Goal: Register for event/course: Sign up to attend an event or enroll in a course

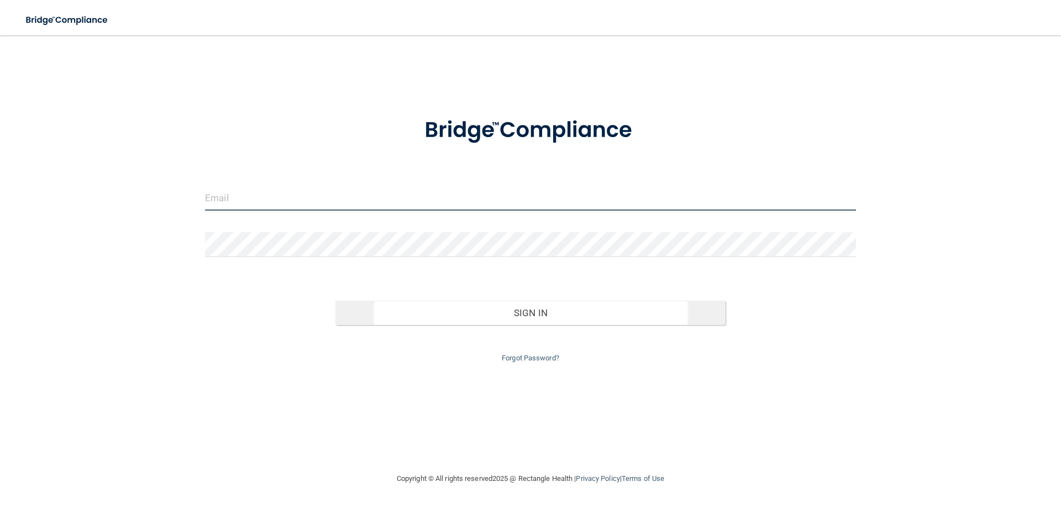
type input "[EMAIL_ADDRESS][DOMAIN_NAME]"
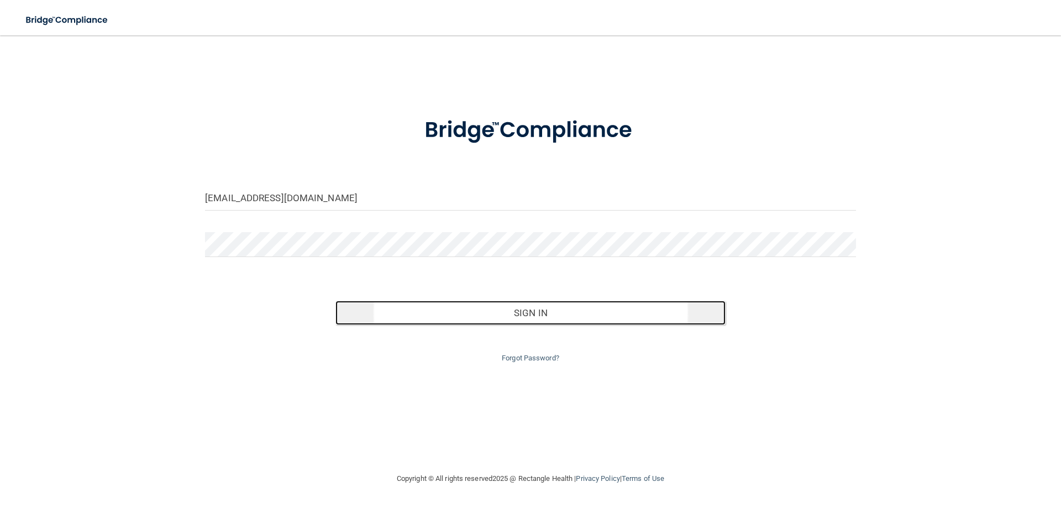
click at [554, 314] on button "Sign In" at bounding box center [530, 313] width 391 height 24
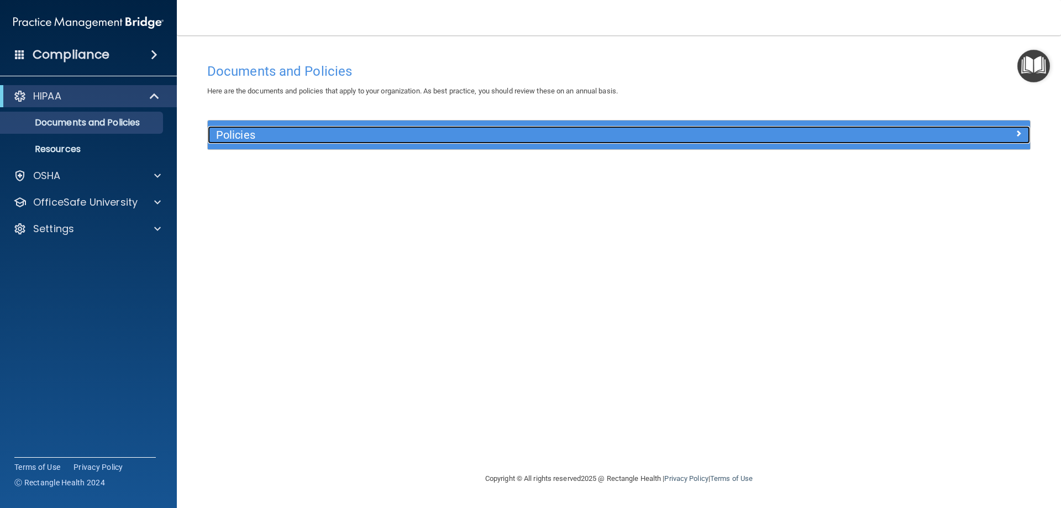
click at [508, 133] on h5 "Policies" at bounding box center [516, 135] width 600 height 12
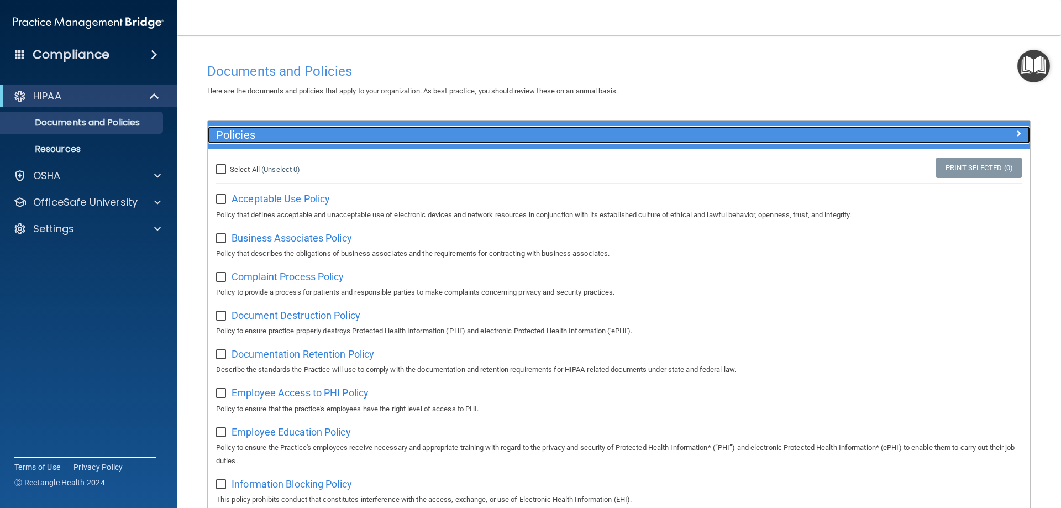
click at [508, 133] on h5 "Policies" at bounding box center [516, 135] width 600 height 12
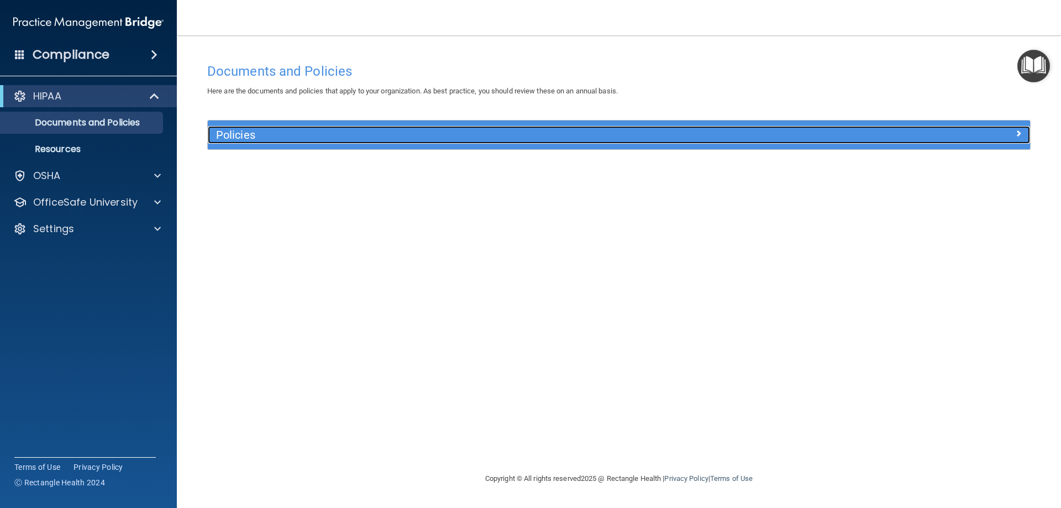
click at [508, 133] on h5 "Policies" at bounding box center [516, 135] width 600 height 12
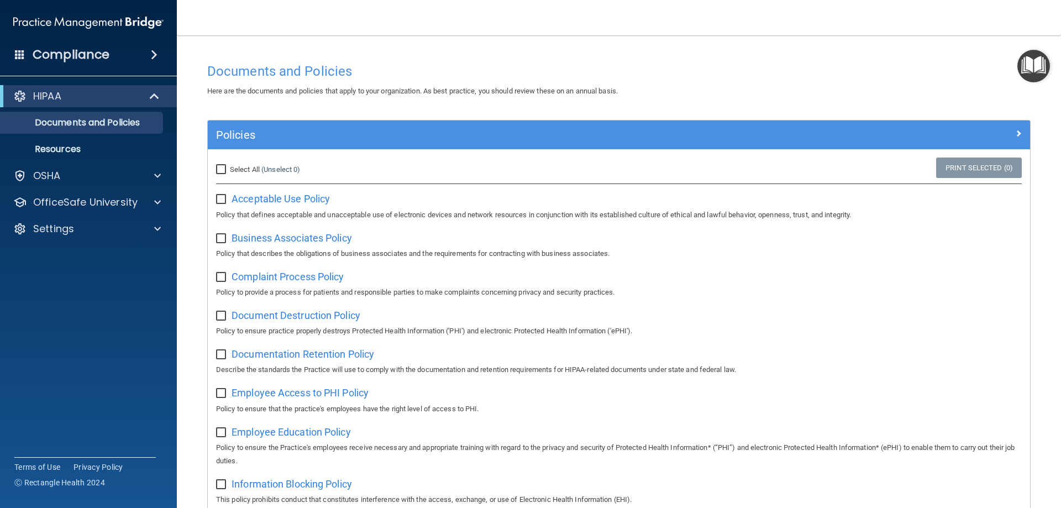
click at [220, 197] on input "checkbox" at bounding box center [222, 199] width 13 height 9
checkbox input "false"
click at [284, 199] on span "Acceptable Use Policy" at bounding box center [280, 199] width 98 height 12
click at [57, 178] on p "OSHA" at bounding box center [47, 175] width 28 height 13
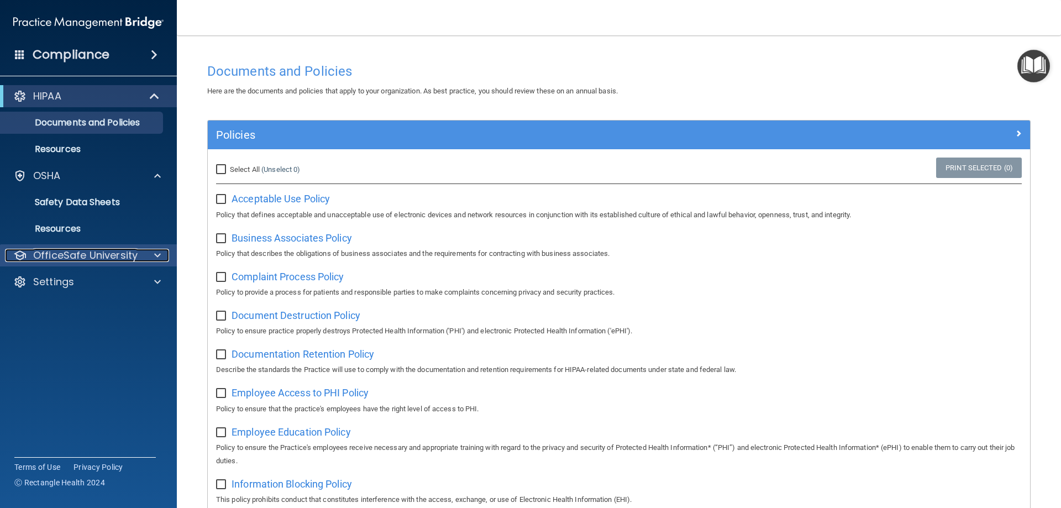
click at [78, 257] on p "OfficeSafe University" at bounding box center [85, 255] width 104 height 13
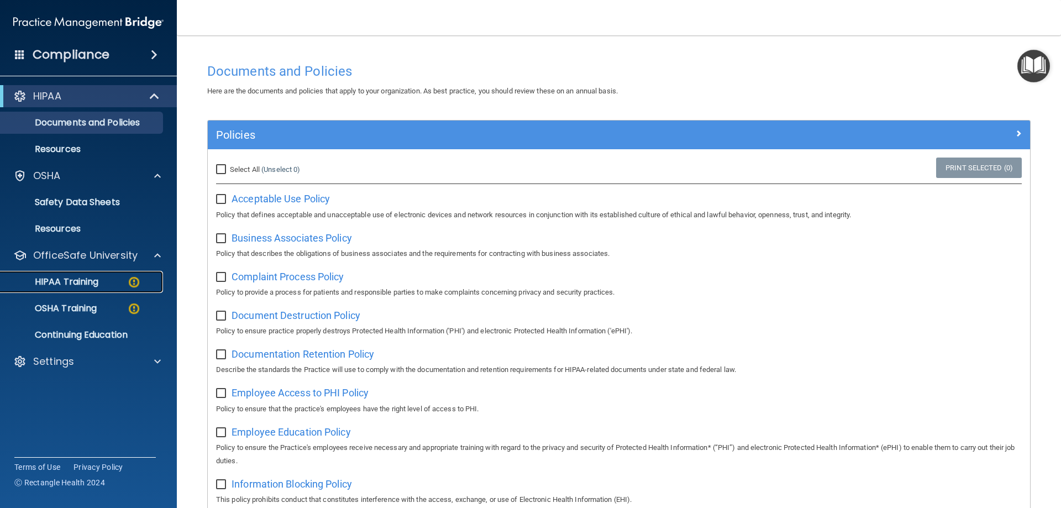
click at [75, 285] on p "HIPAA Training" at bounding box center [52, 281] width 91 height 11
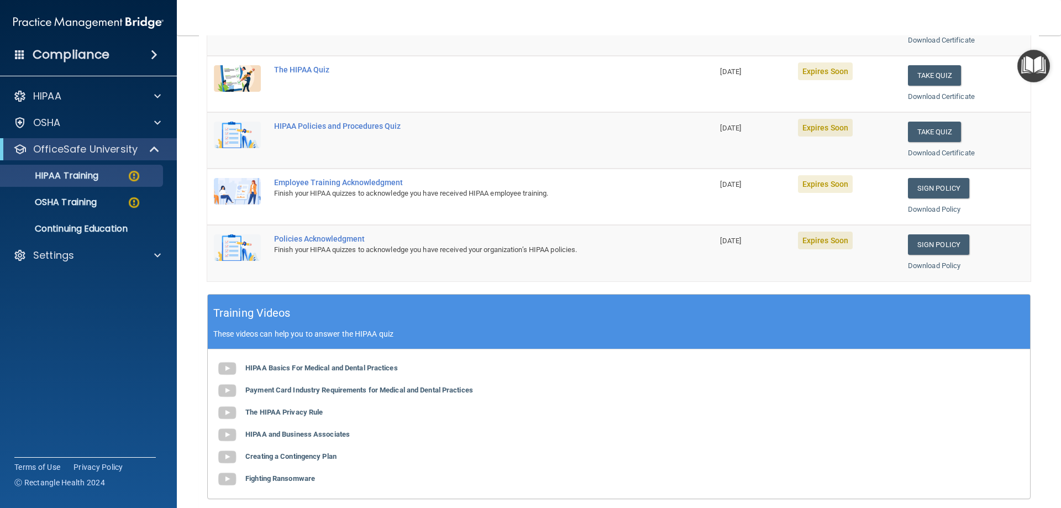
scroll to position [221, 0]
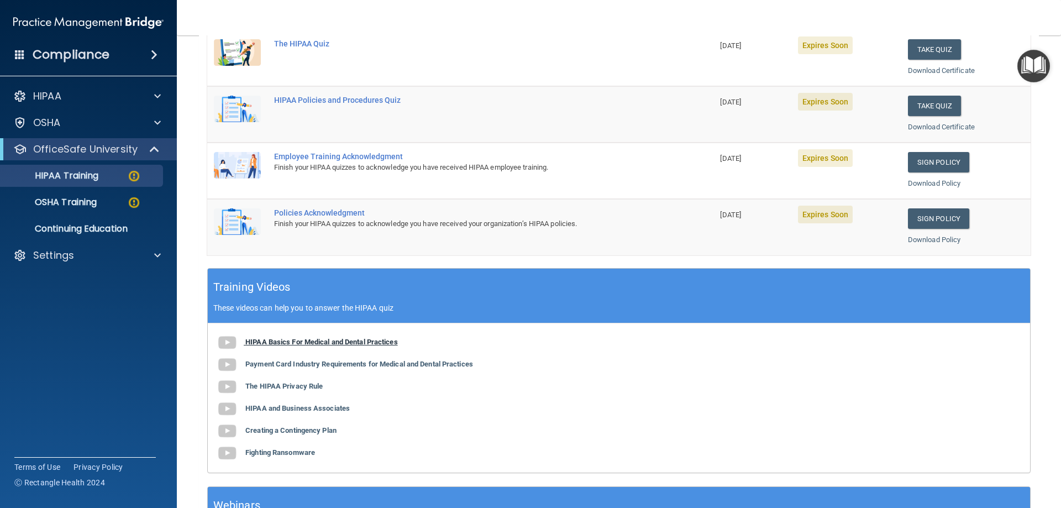
click at [313, 339] on b "HIPAA Basics For Medical and Dental Practices" at bounding box center [321, 342] width 152 height 8
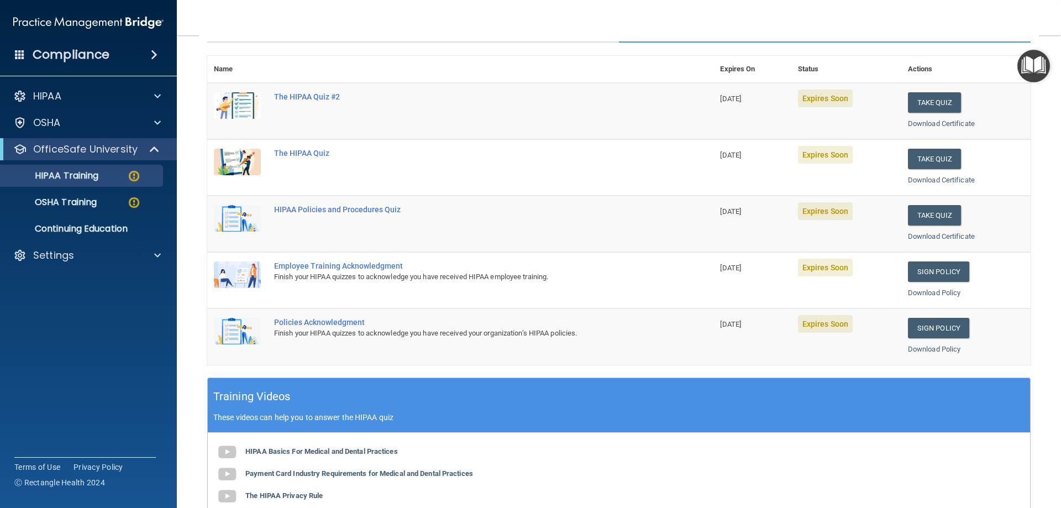
scroll to position [111, 0]
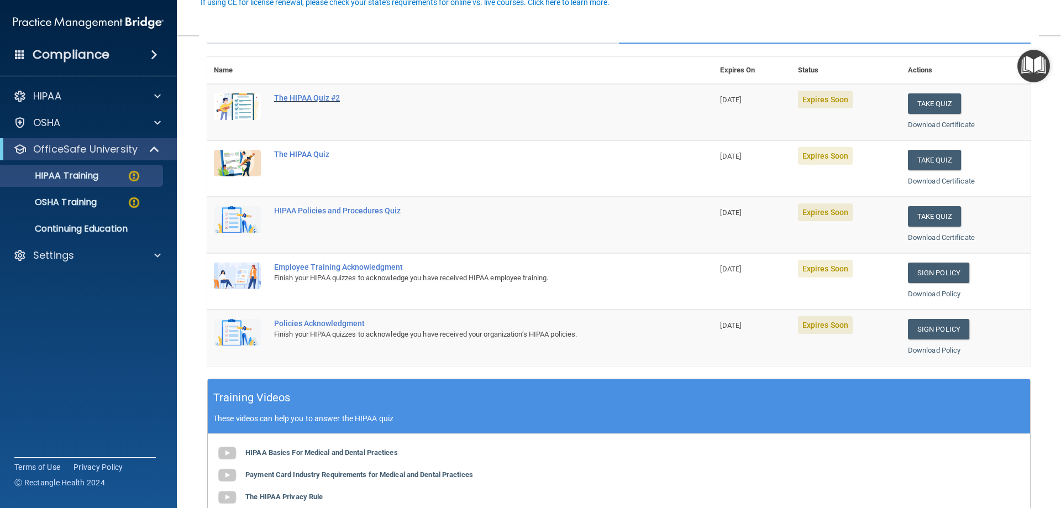
click at [293, 98] on div "The HIPAA Quiz #2" at bounding box center [466, 97] width 384 height 9
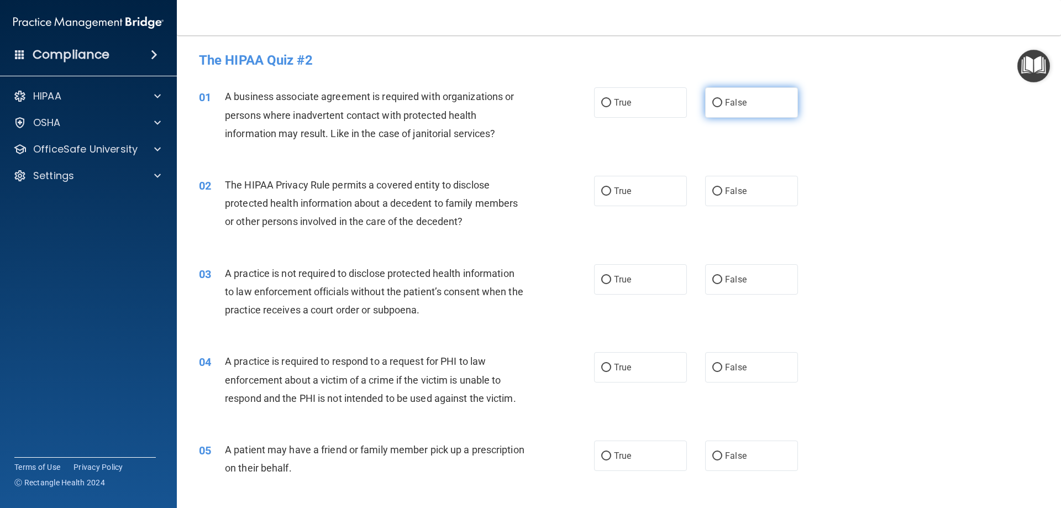
click at [712, 102] on input "False" at bounding box center [717, 103] width 10 height 8
radio input "true"
click at [601, 190] on input "True" at bounding box center [606, 191] width 10 height 8
radio input "true"
click at [714, 277] on input "False" at bounding box center [717, 280] width 10 height 8
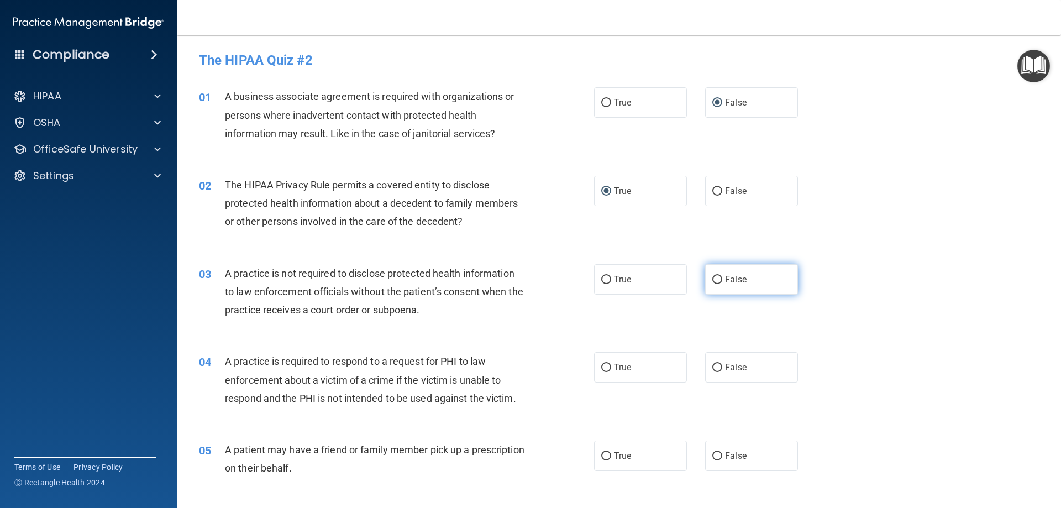
radio input "true"
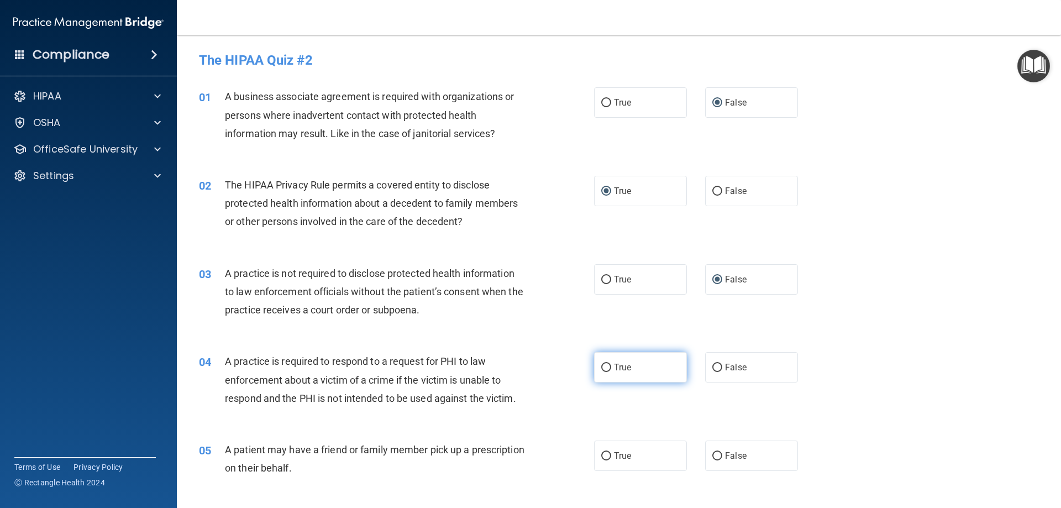
click at [601, 365] on input "True" at bounding box center [606, 368] width 10 height 8
radio input "true"
click at [603, 454] on input "True" at bounding box center [606, 456] width 10 height 8
radio input "true"
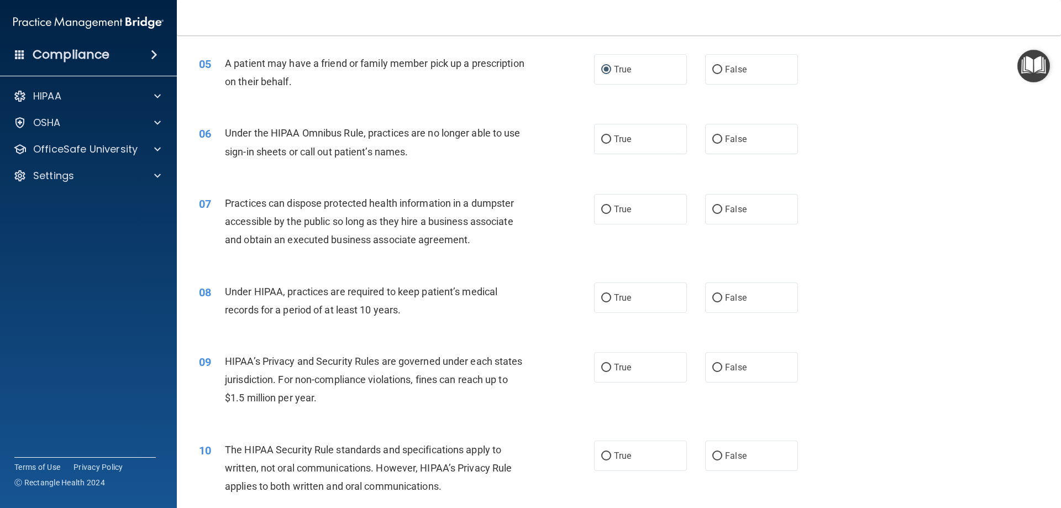
scroll to position [387, 0]
click at [713, 135] on input "False" at bounding box center [717, 139] width 10 height 8
radio input "true"
click at [712, 208] on input "False" at bounding box center [717, 209] width 10 height 8
radio input "true"
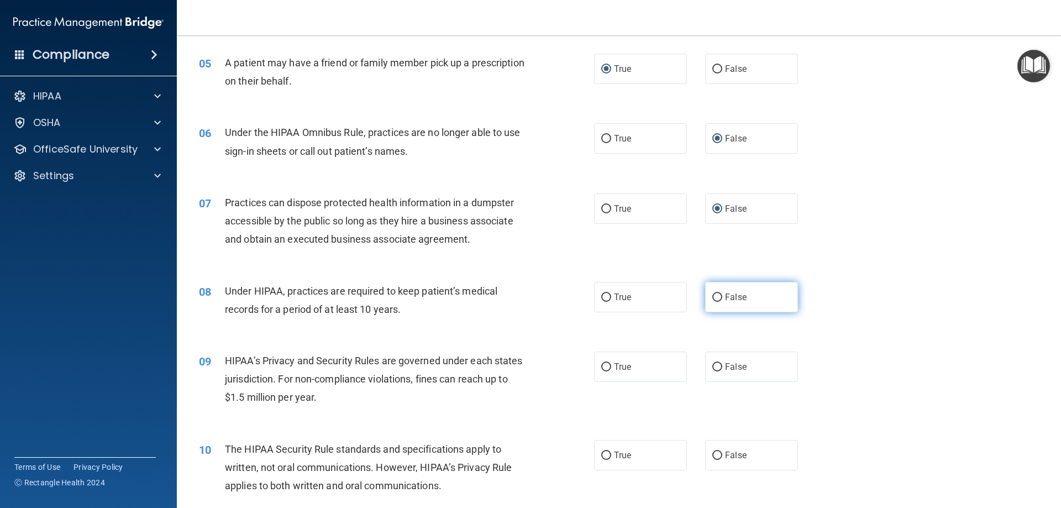
click at [715, 298] on input "False" at bounding box center [717, 297] width 10 height 8
radio input "true"
click at [712, 366] on input "False" at bounding box center [717, 367] width 10 height 8
radio input "true"
click at [601, 454] on input "True" at bounding box center [606, 455] width 10 height 8
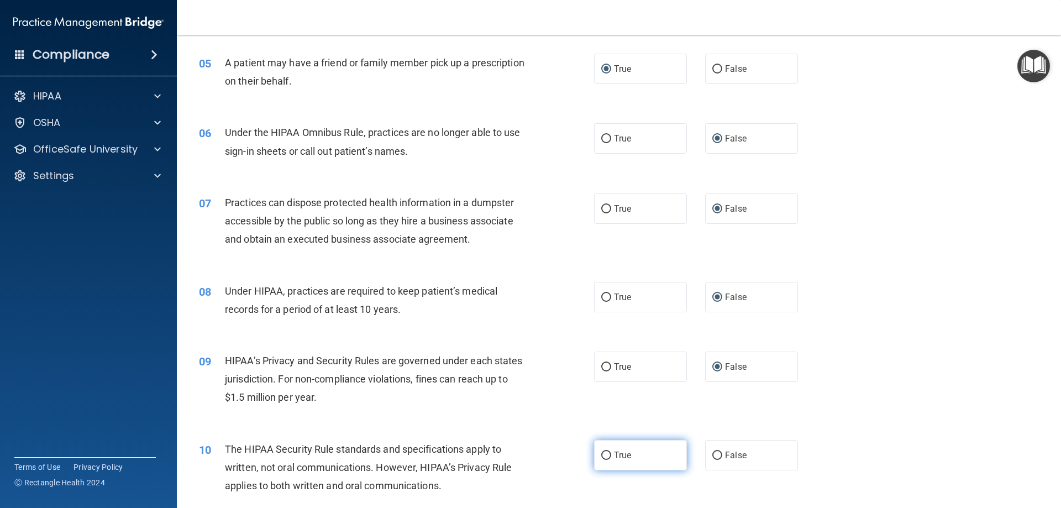
radio input "true"
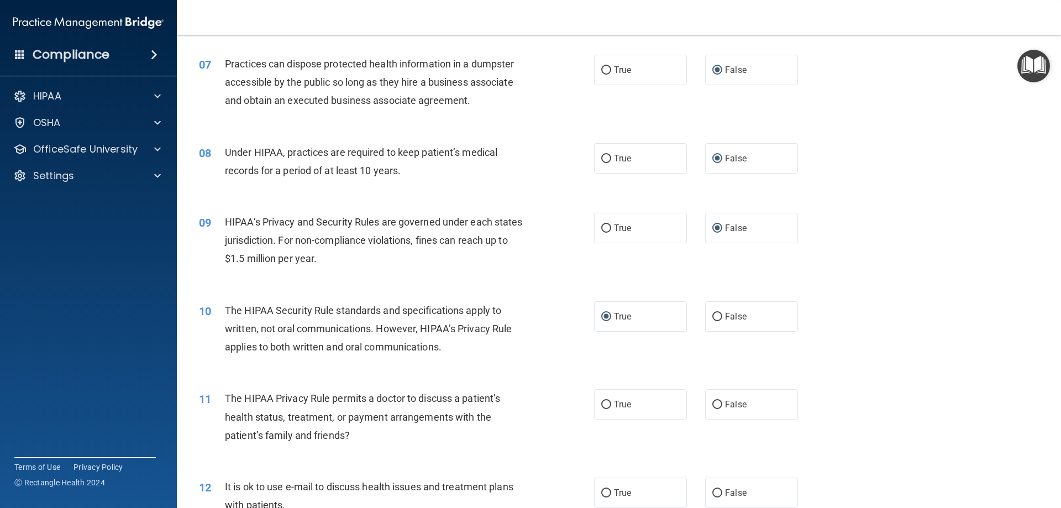
scroll to position [553, 0]
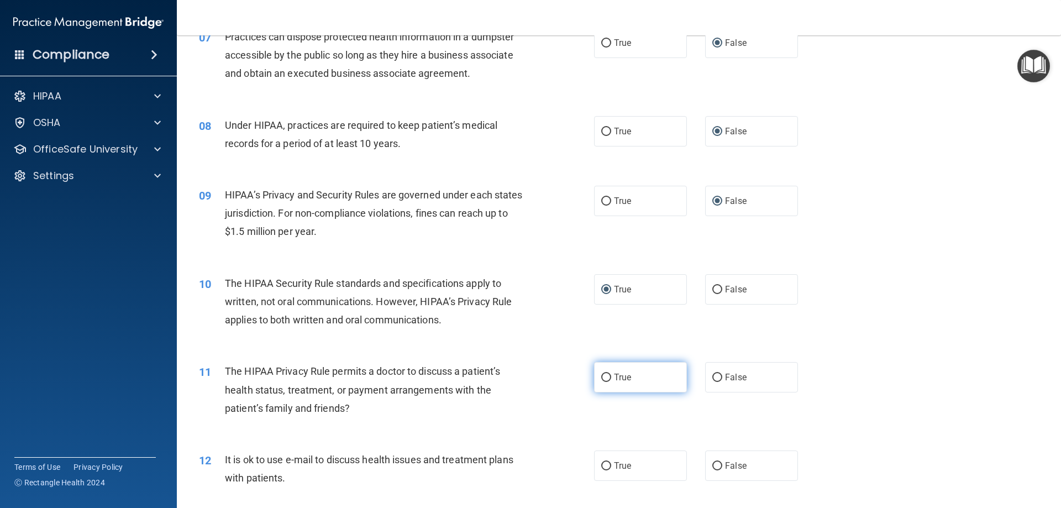
click at [602, 377] on input "True" at bounding box center [606, 377] width 10 height 8
radio input "true"
click at [602, 464] on input "True" at bounding box center [606, 466] width 10 height 8
radio input "true"
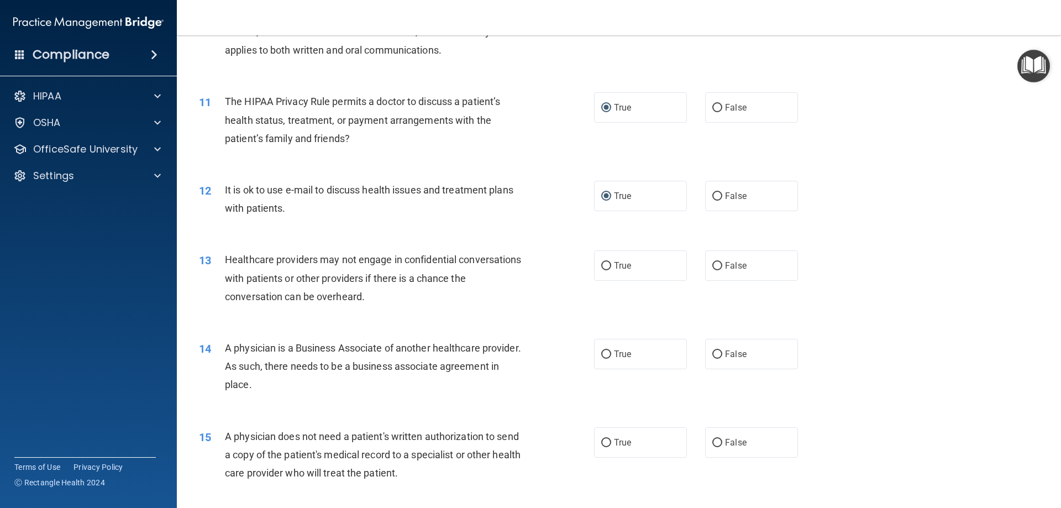
scroll to position [829, 0]
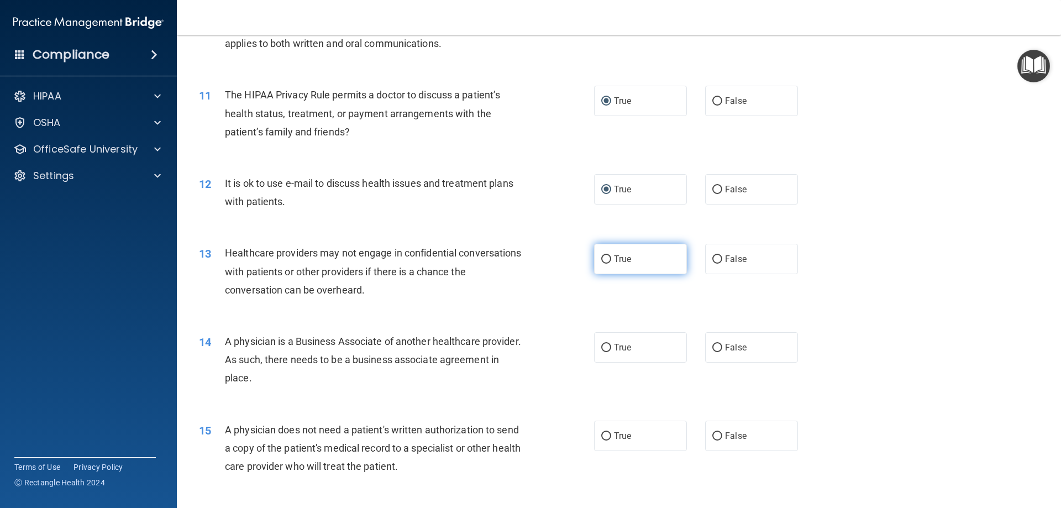
click at [606, 259] on input "True" at bounding box center [606, 259] width 10 height 8
radio input "true"
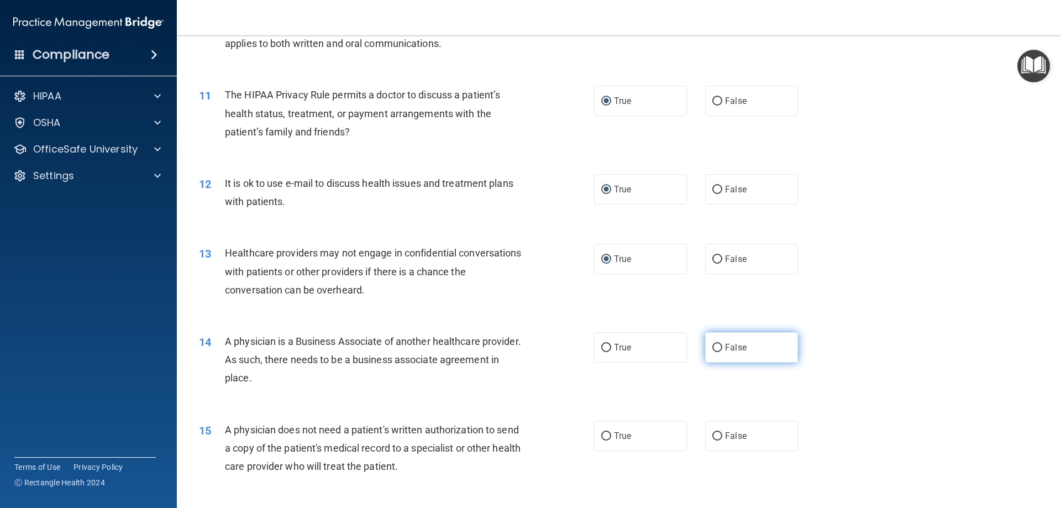
click at [712, 348] on input "False" at bounding box center [717, 348] width 10 height 8
radio input "true"
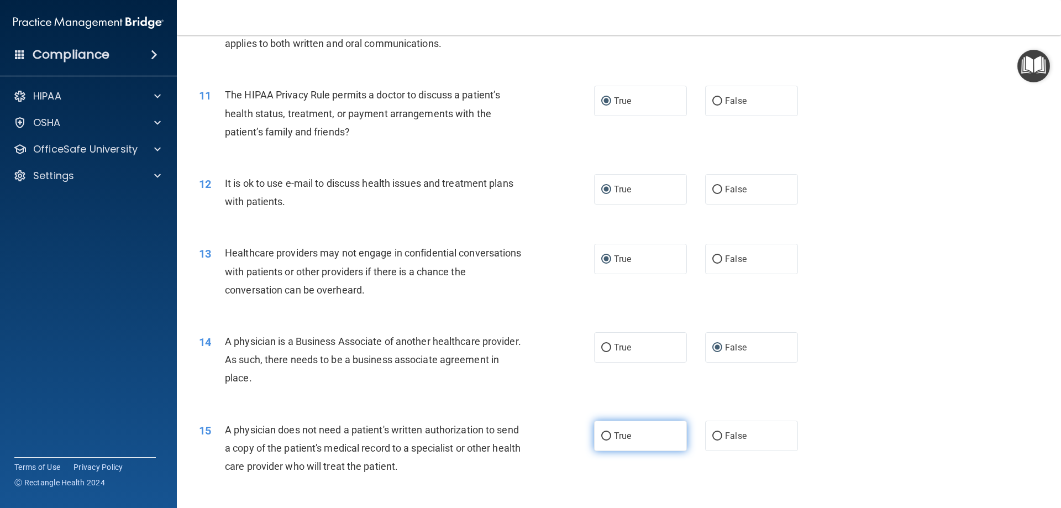
click at [601, 435] on input "True" at bounding box center [606, 436] width 10 height 8
radio input "true"
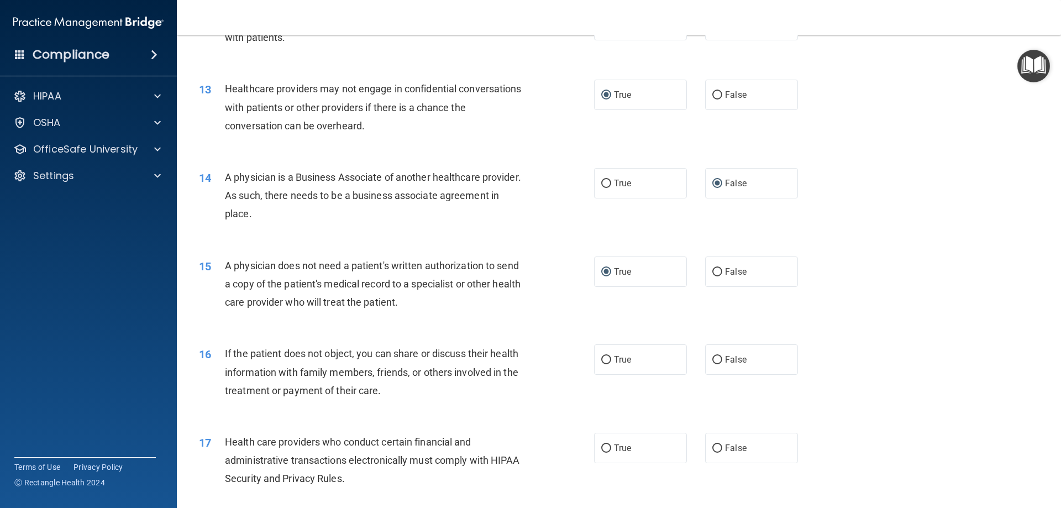
scroll to position [995, 0]
click at [601, 356] on input "True" at bounding box center [606, 358] width 10 height 8
radio input "true"
click at [601, 444] on input "True" at bounding box center [606, 447] width 10 height 8
radio input "true"
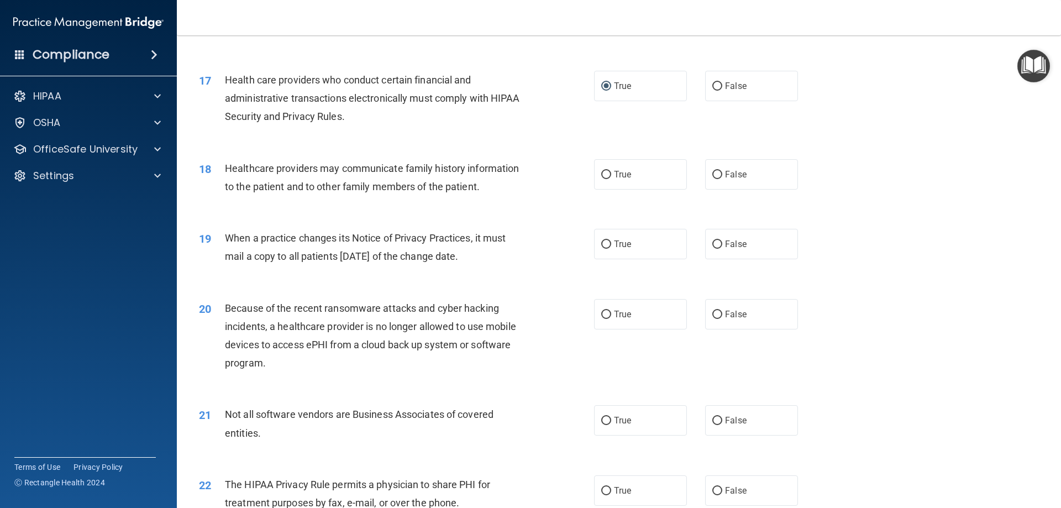
scroll to position [1381, 0]
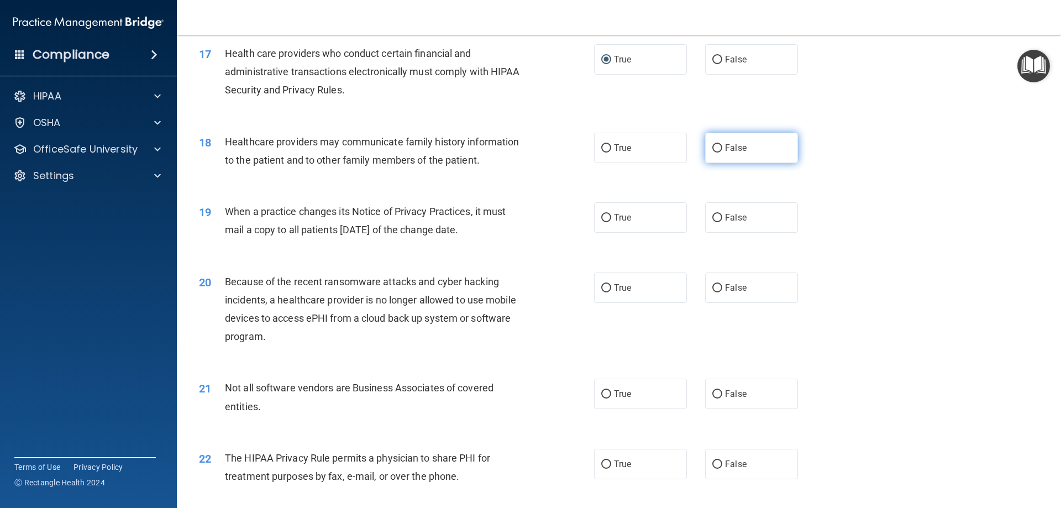
click at [712, 146] on input "False" at bounding box center [717, 148] width 10 height 8
radio input "true"
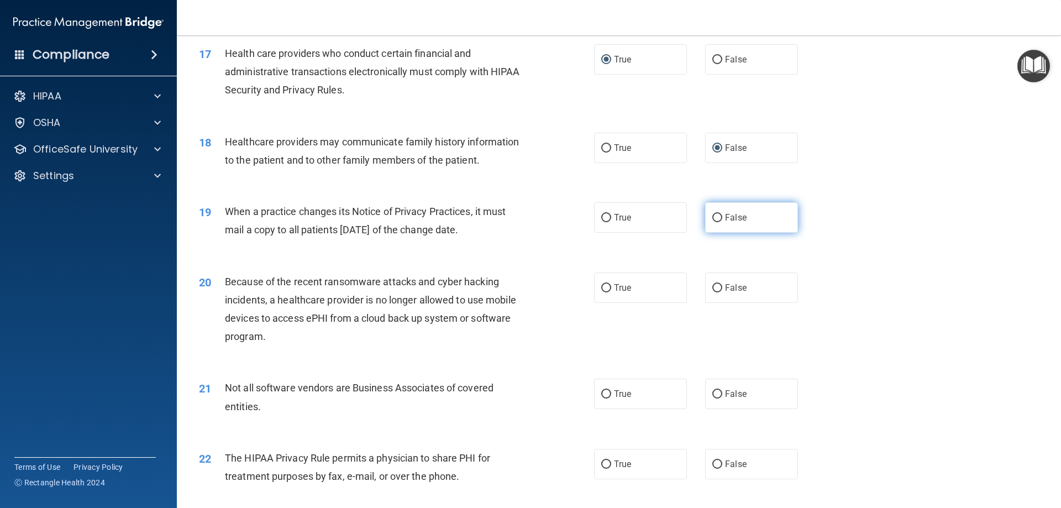
click at [712, 220] on input "False" at bounding box center [717, 218] width 10 height 8
radio input "true"
click at [712, 290] on input "False" at bounding box center [717, 288] width 10 height 8
radio input "true"
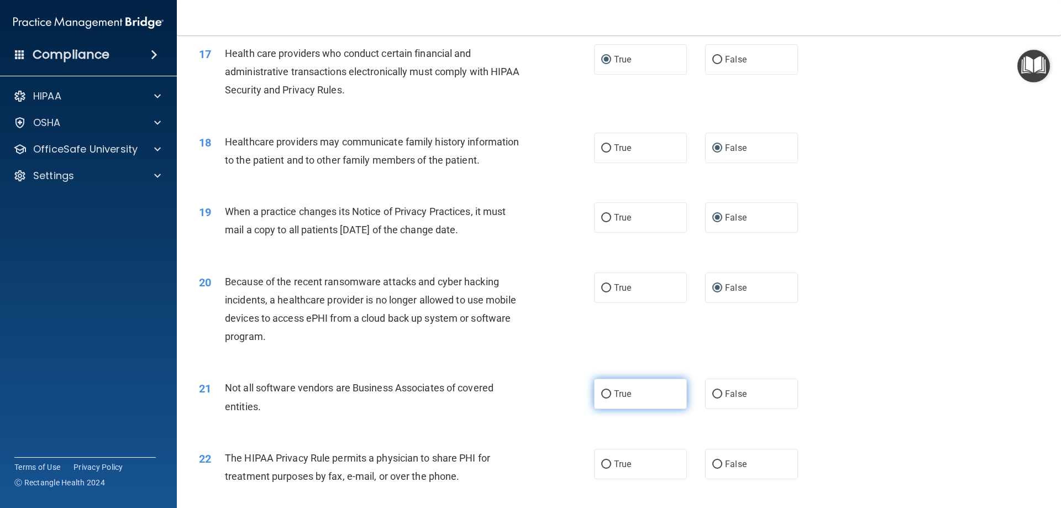
click at [601, 393] on input "True" at bounding box center [606, 394] width 10 height 8
radio input "true"
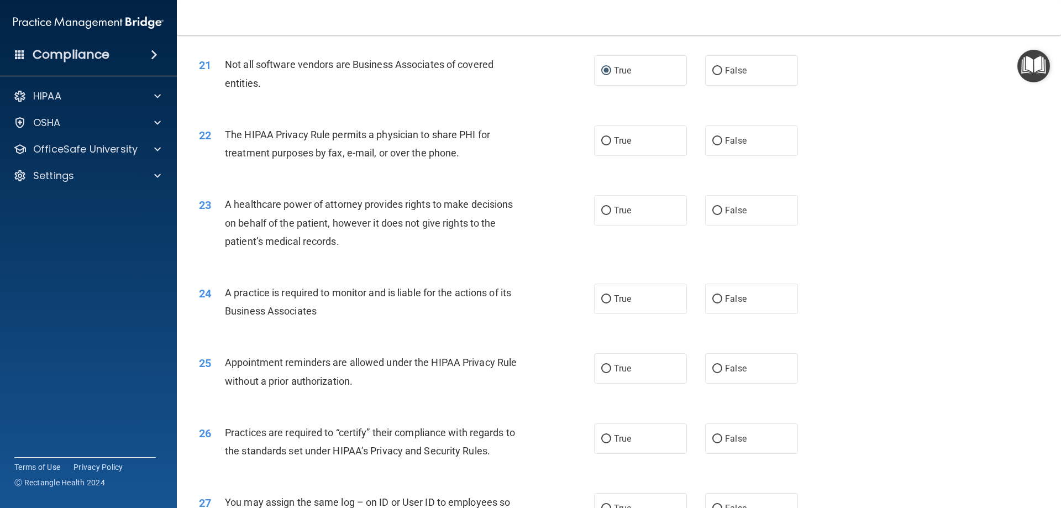
scroll to position [1713, 0]
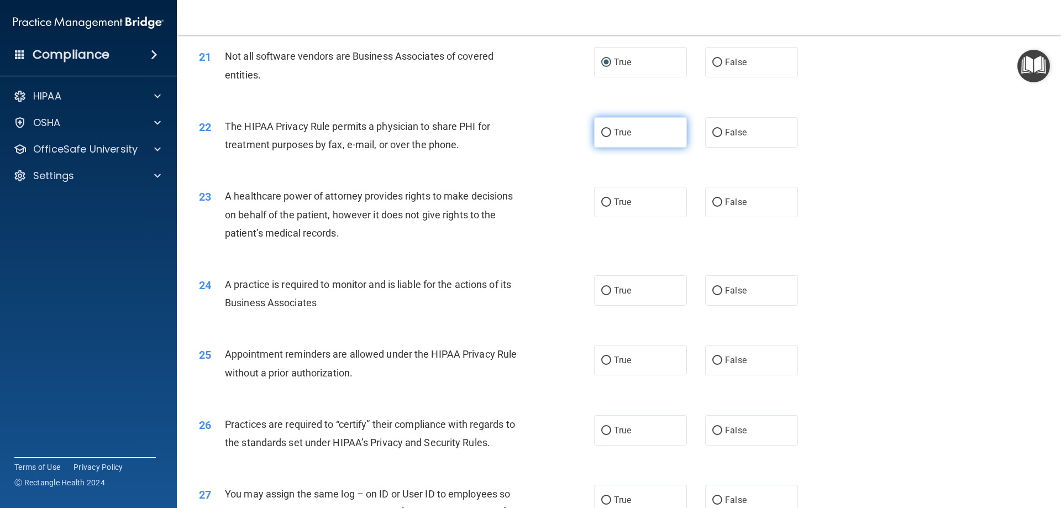
click at [601, 130] on input "True" at bounding box center [606, 133] width 10 height 8
radio input "true"
click at [712, 198] on input "False" at bounding box center [717, 202] width 10 height 8
radio input "true"
click at [712, 290] on input "False" at bounding box center [717, 291] width 10 height 8
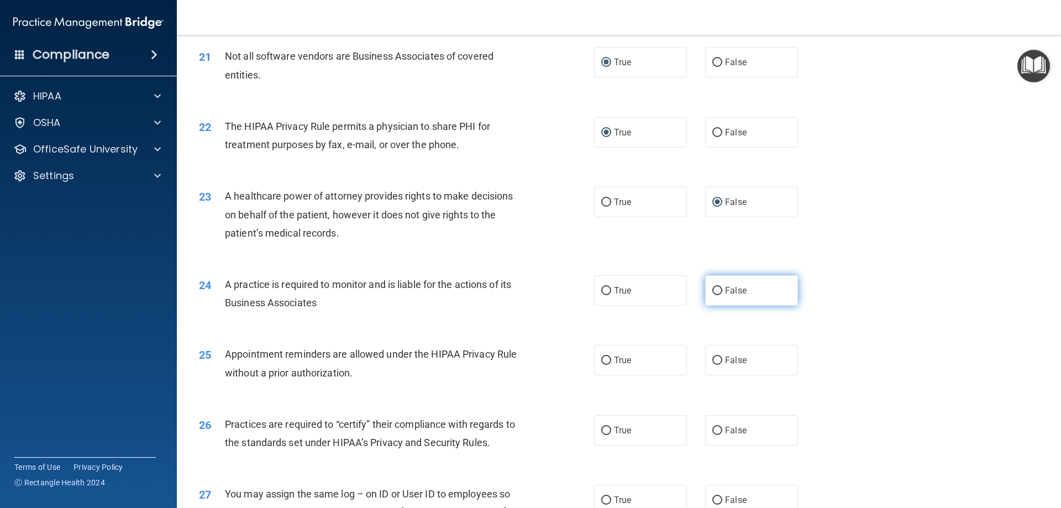
radio input "true"
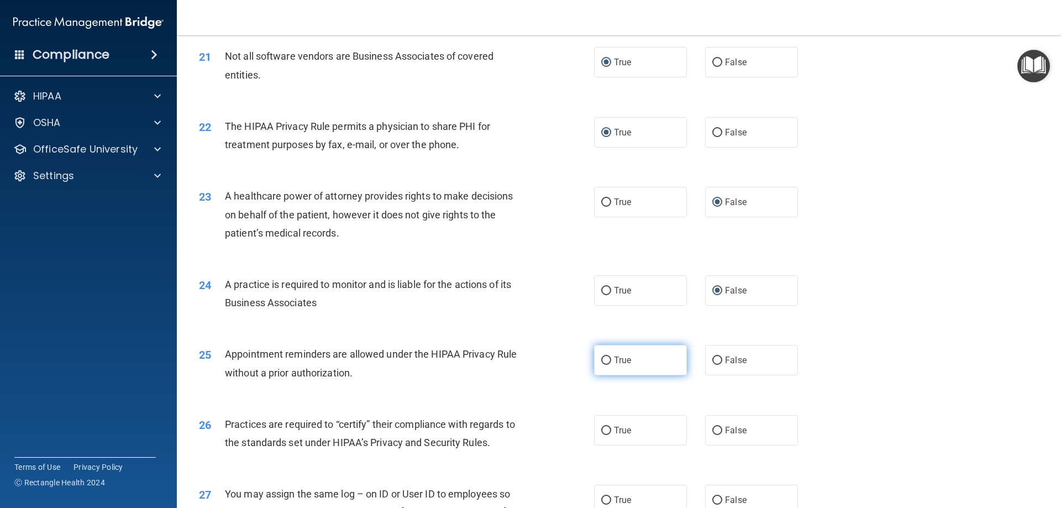
click at [603, 359] on input "True" at bounding box center [606, 360] width 10 height 8
radio input "true"
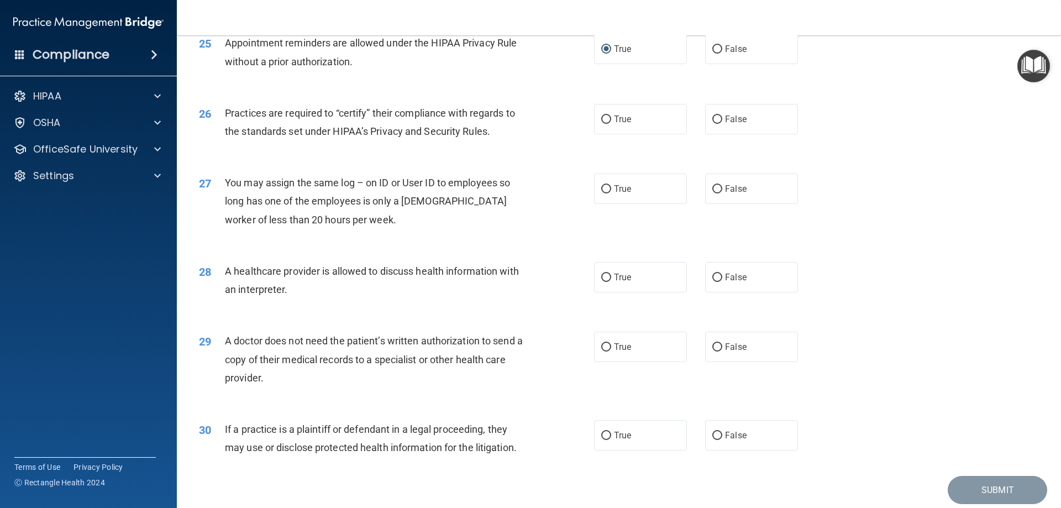
scroll to position [2044, 0]
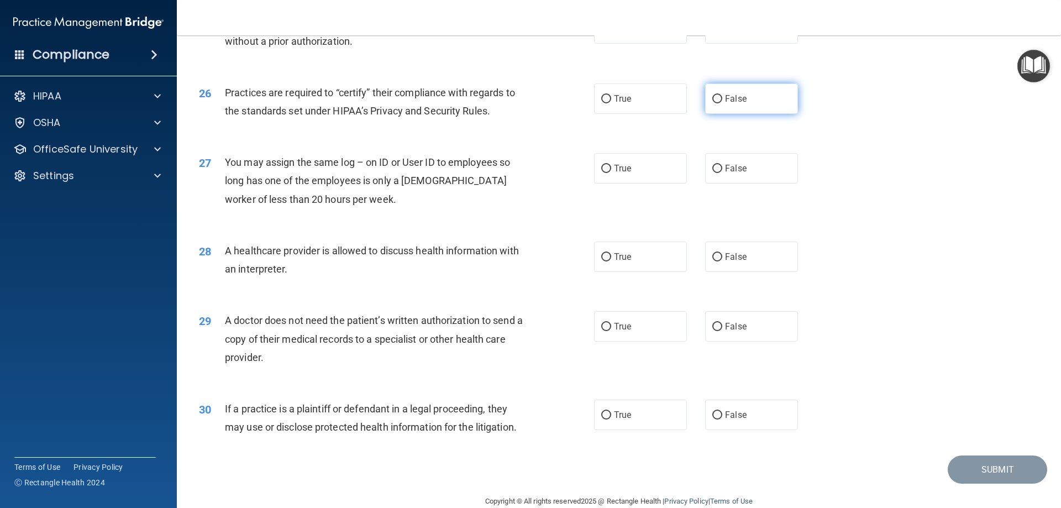
click at [712, 95] on input "False" at bounding box center [717, 99] width 10 height 8
radio input "true"
click at [712, 165] on input "False" at bounding box center [717, 169] width 10 height 8
radio input "true"
click at [601, 256] on input "True" at bounding box center [606, 257] width 10 height 8
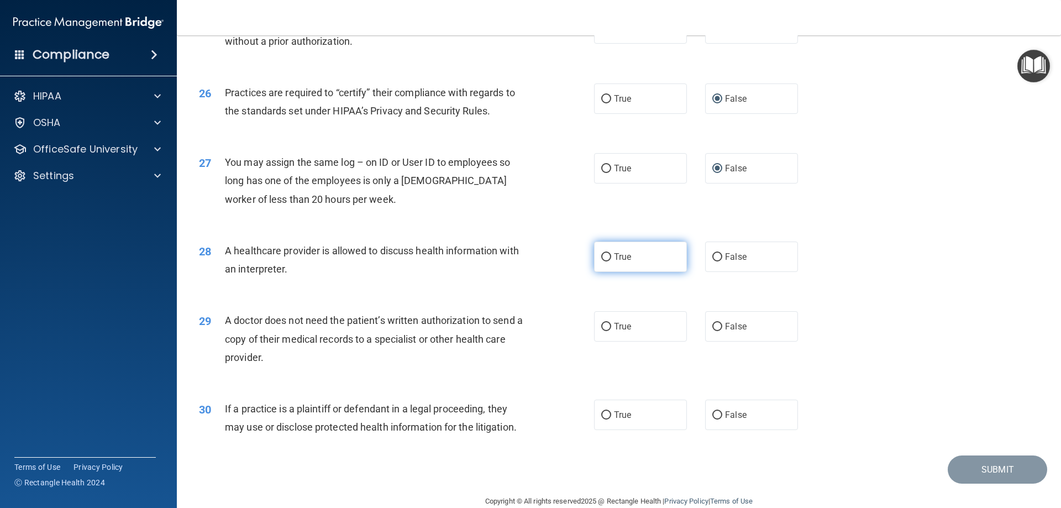
radio input "true"
click at [602, 325] on input "True" at bounding box center [606, 327] width 10 height 8
radio input "true"
click at [603, 417] on input "True" at bounding box center [606, 415] width 10 height 8
radio input "true"
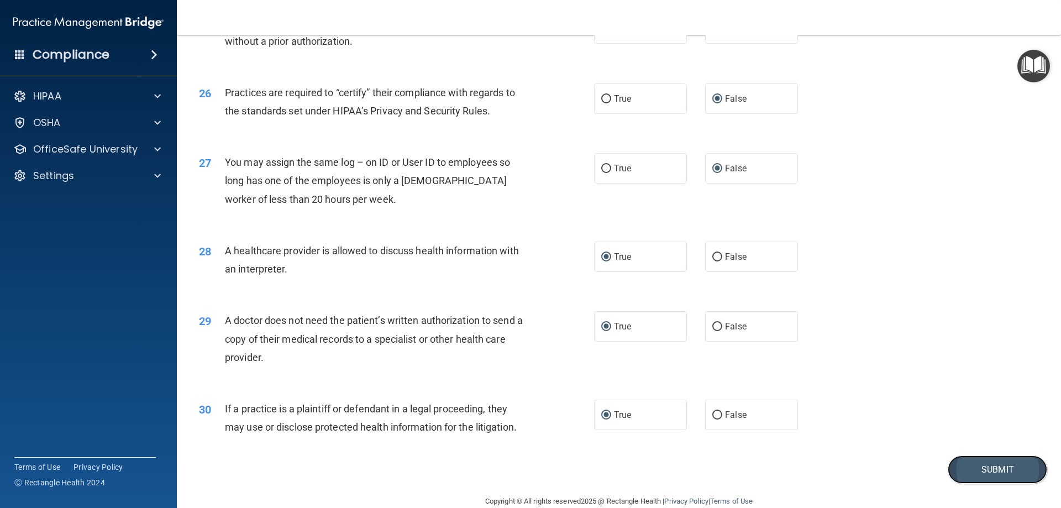
click at [991, 470] on button "Submit" at bounding box center [997, 469] width 99 height 28
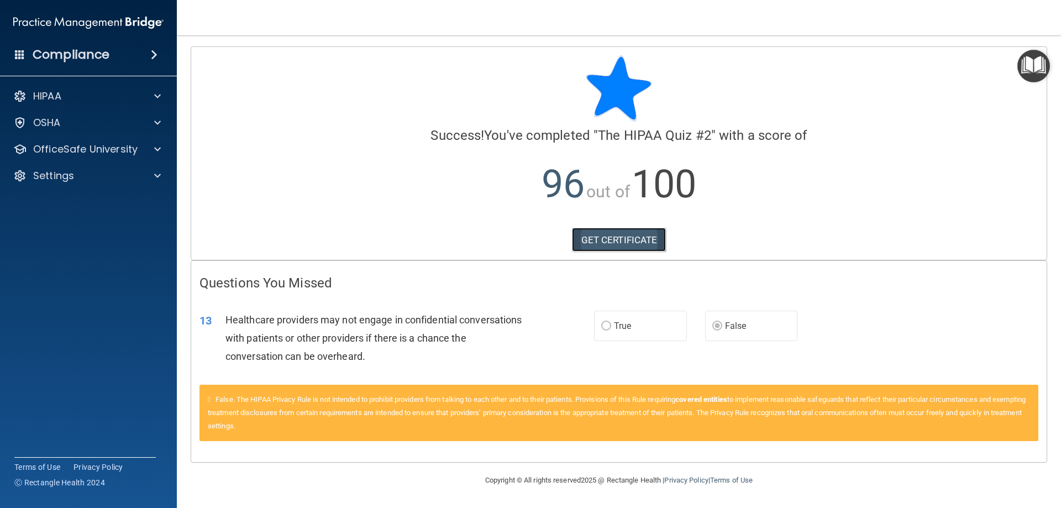
click at [613, 237] on link "GET CERTIFICATE" at bounding box center [619, 240] width 94 height 24
click at [55, 103] on div "HIPAA" at bounding box center [88, 96] width 177 height 22
click at [55, 96] on p "HIPAA" at bounding box center [47, 96] width 28 height 13
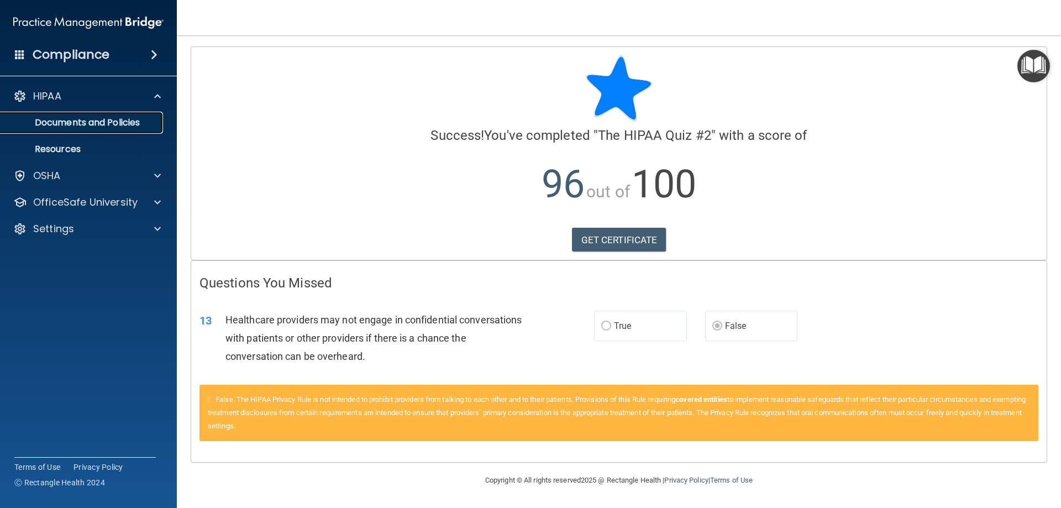
click at [90, 124] on p "Documents and Policies" at bounding box center [82, 122] width 151 height 11
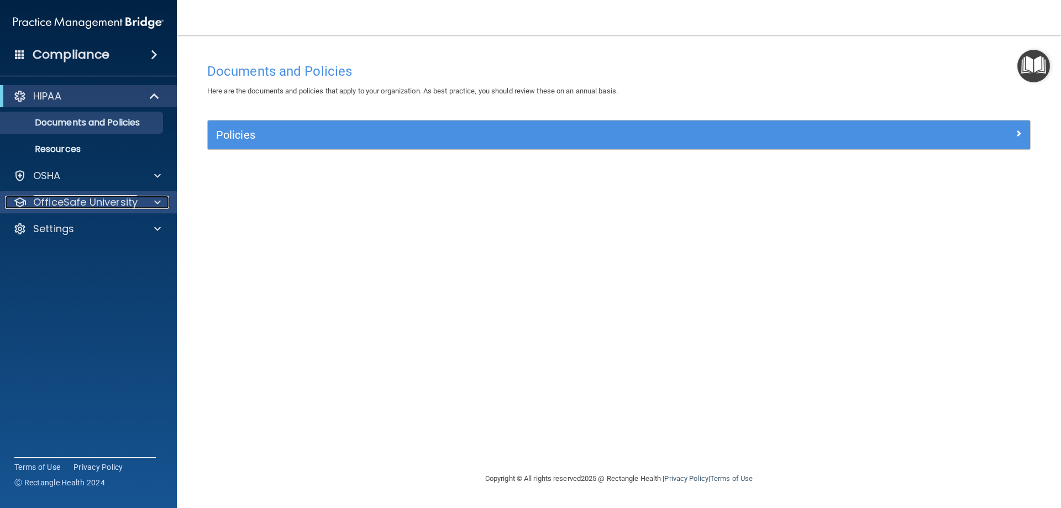
click at [62, 204] on p "OfficeSafe University" at bounding box center [85, 202] width 104 height 13
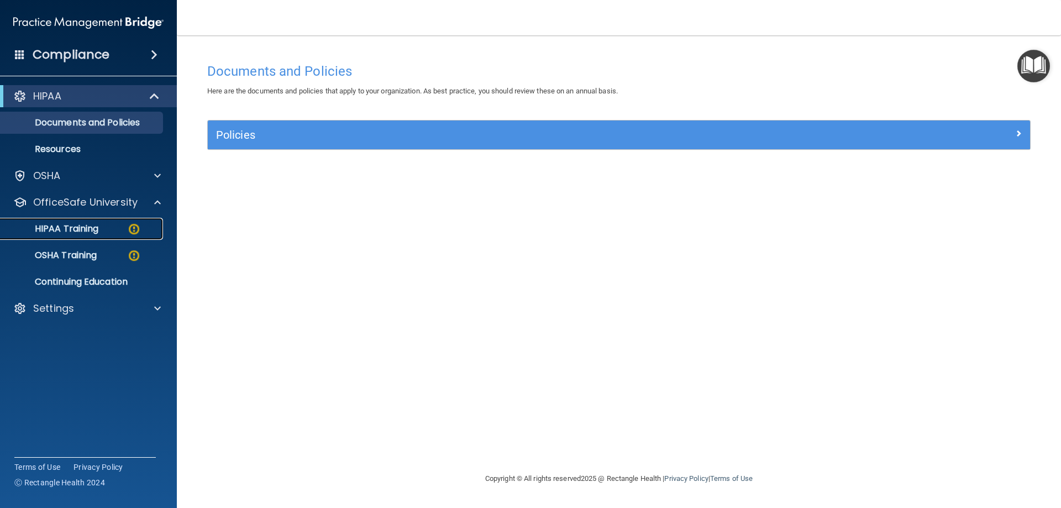
click at [71, 230] on p "HIPAA Training" at bounding box center [52, 228] width 91 height 11
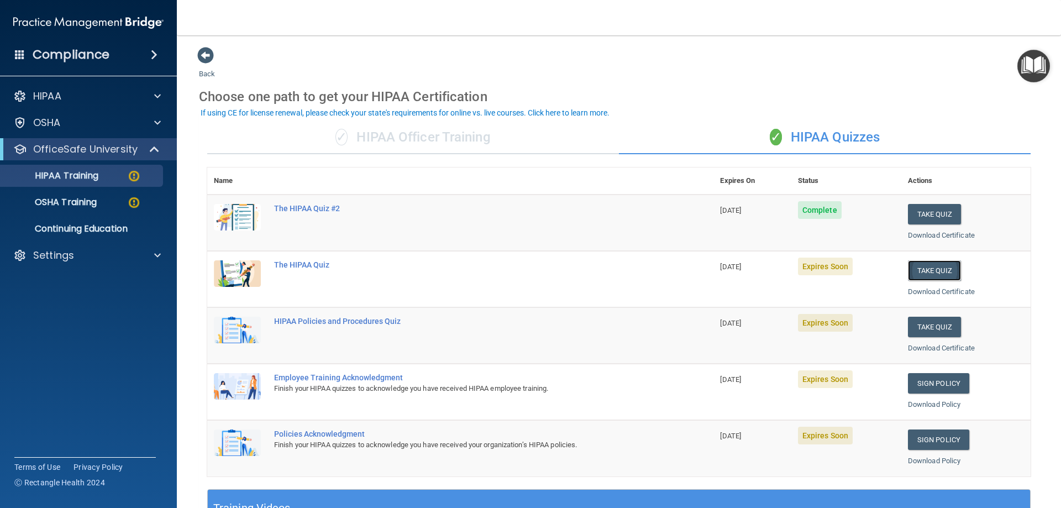
click at [923, 275] on button "Take Quiz" at bounding box center [934, 270] width 53 height 20
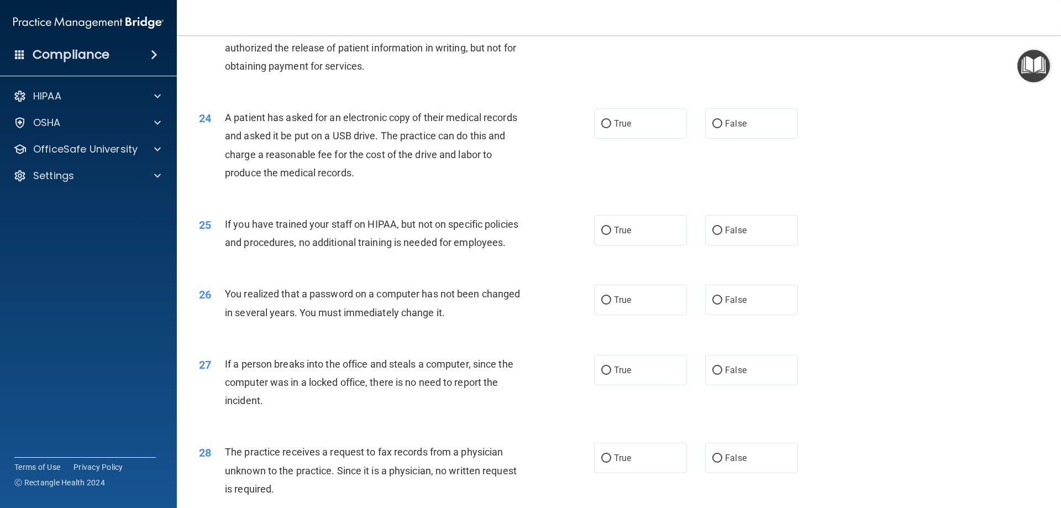
scroll to position [1555, 0]
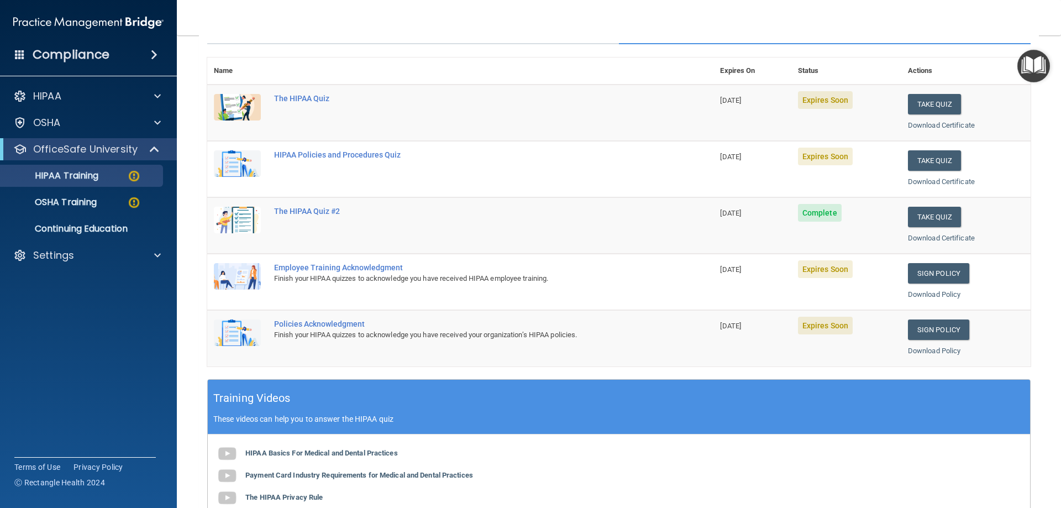
scroll to position [103, 0]
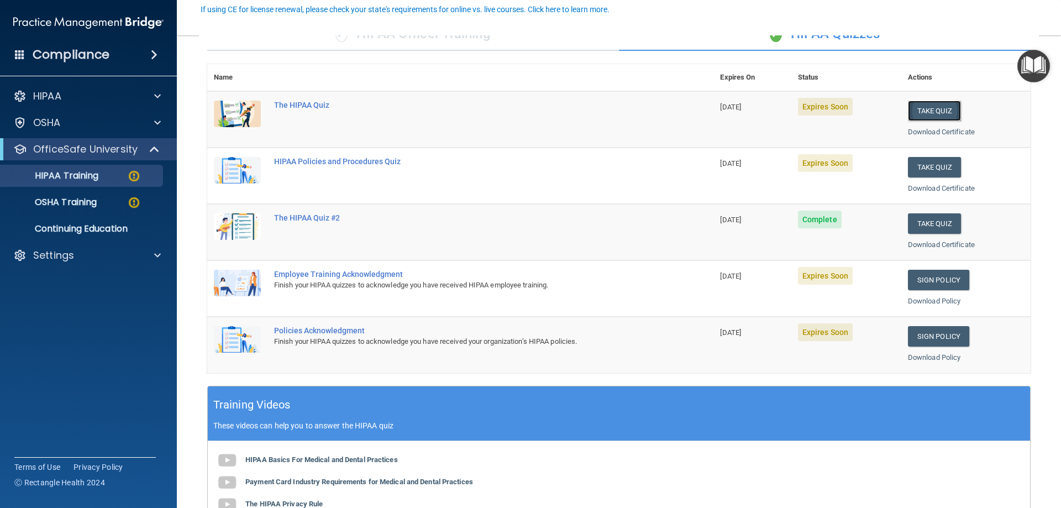
click at [929, 115] on button "Take Quiz" at bounding box center [934, 111] width 53 height 20
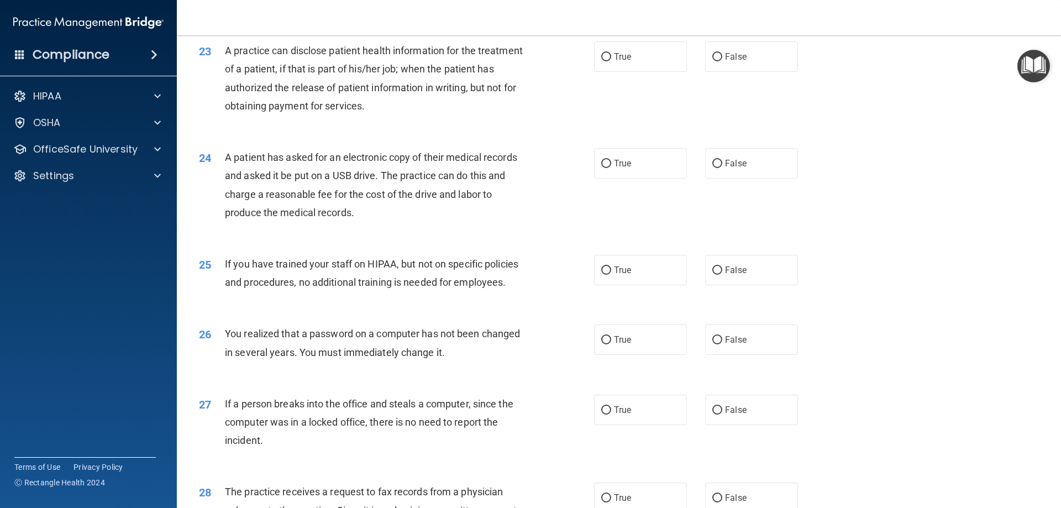
scroll to position [1776, 0]
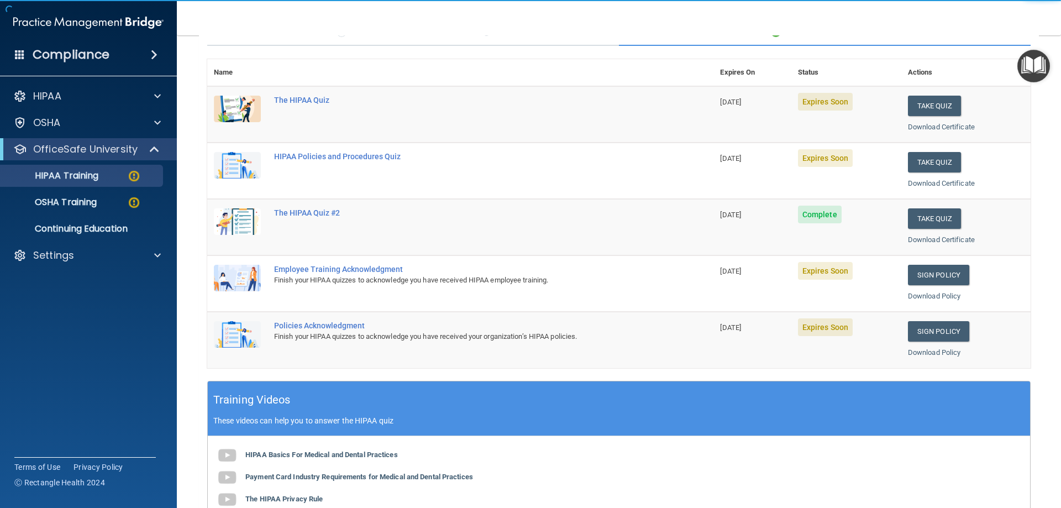
scroll to position [103, 0]
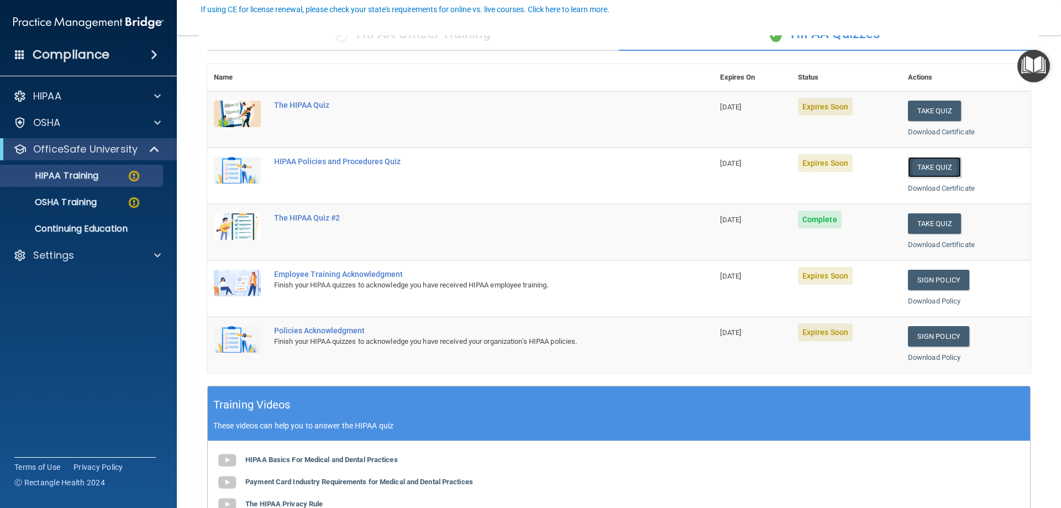
click at [922, 165] on button "Take Quiz" at bounding box center [934, 167] width 53 height 20
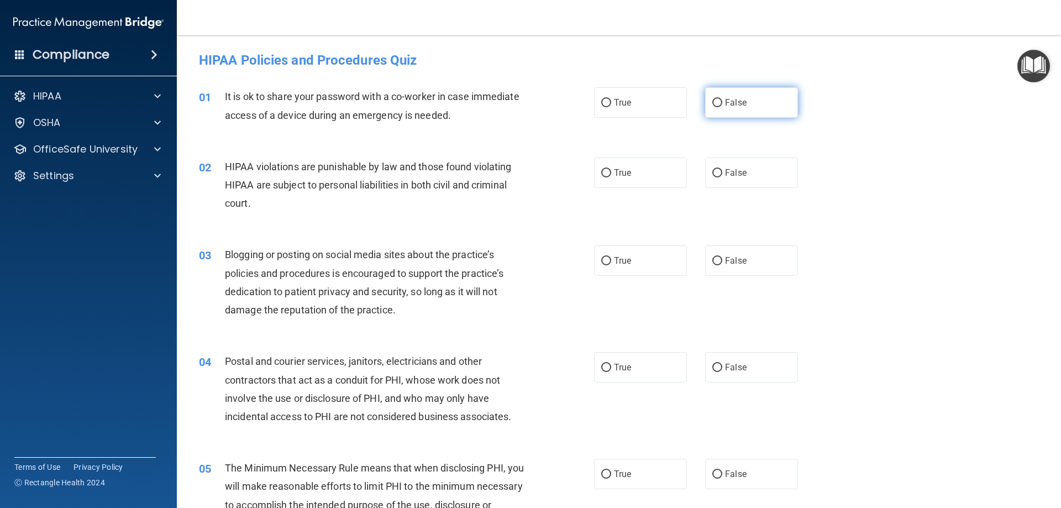
click at [714, 102] on input "False" at bounding box center [717, 103] width 10 height 8
radio input "true"
click at [601, 170] on input "True" at bounding box center [606, 173] width 10 height 8
radio input "true"
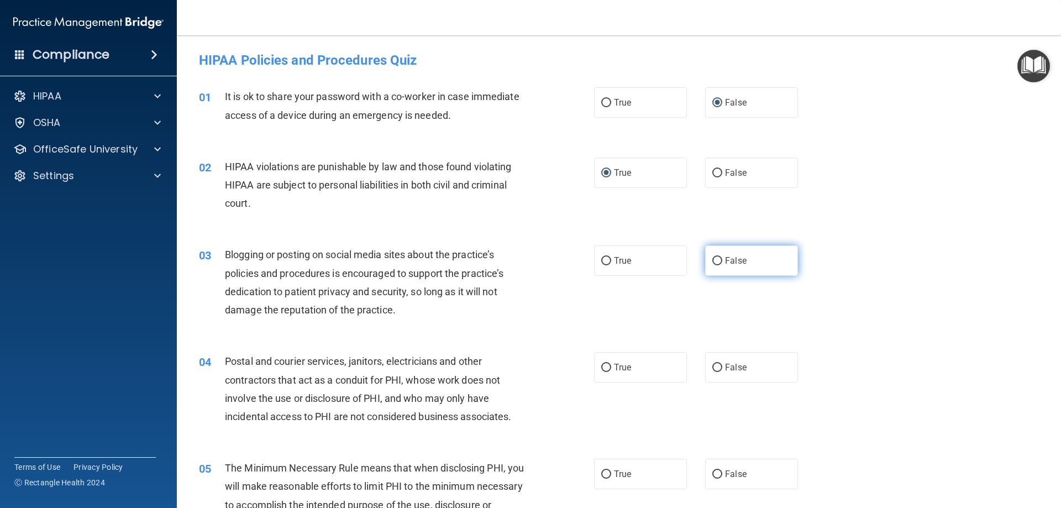
click at [717, 261] on label "False" at bounding box center [751, 260] width 93 height 30
click at [717, 261] on input "False" at bounding box center [717, 261] width 10 height 8
radio input "true"
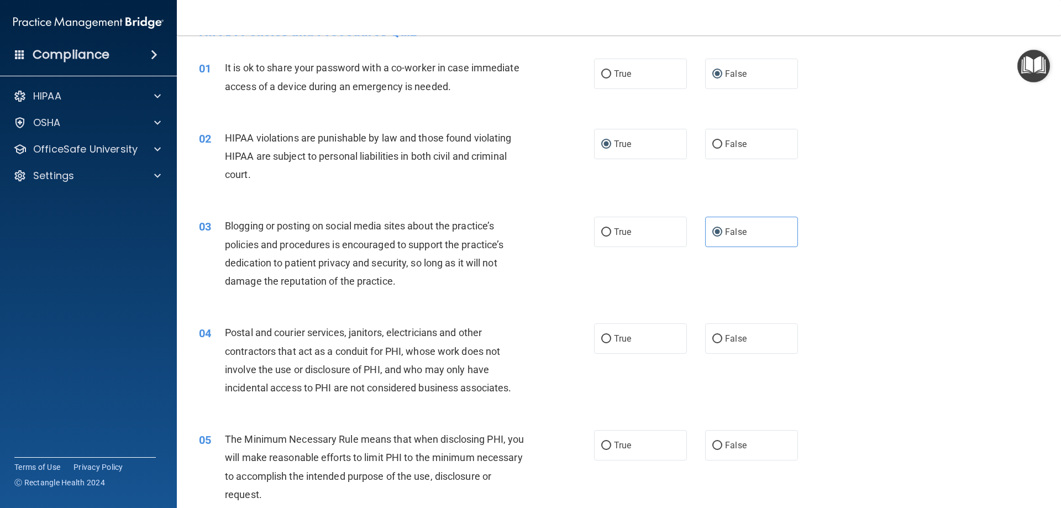
scroll to position [111, 0]
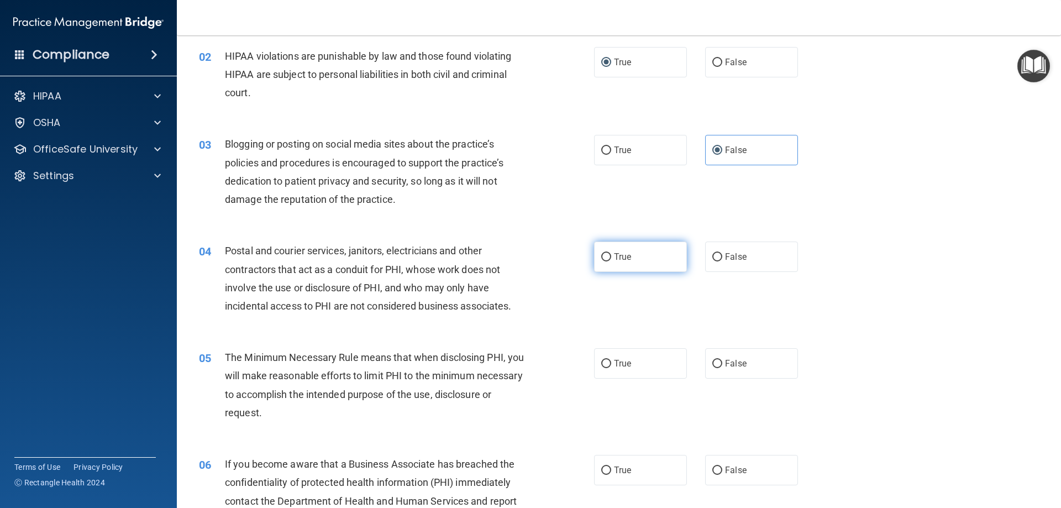
click at [602, 258] on input "True" at bounding box center [606, 257] width 10 height 8
radio input "true"
click at [603, 362] on input "True" at bounding box center [606, 364] width 10 height 8
radio input "true"
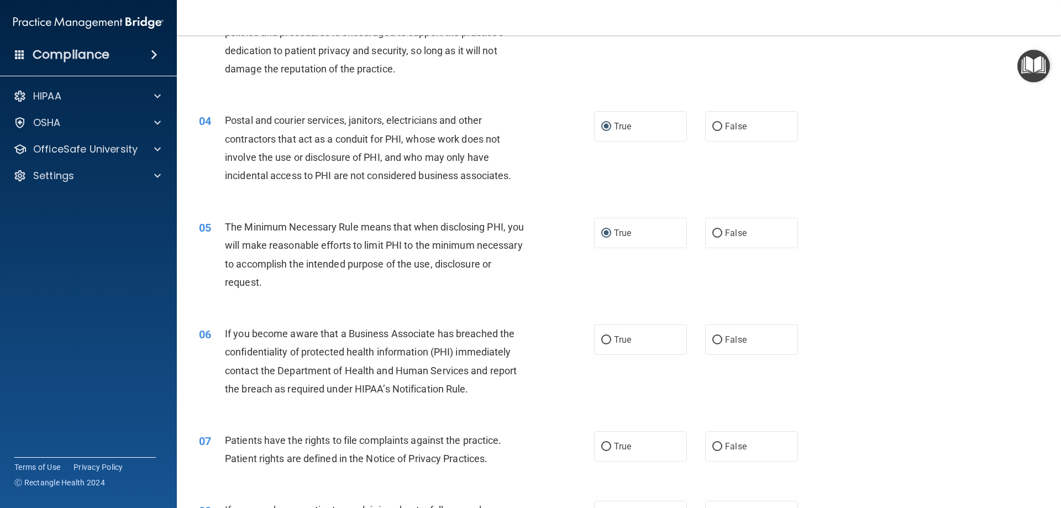
scroll to position [332, 0]
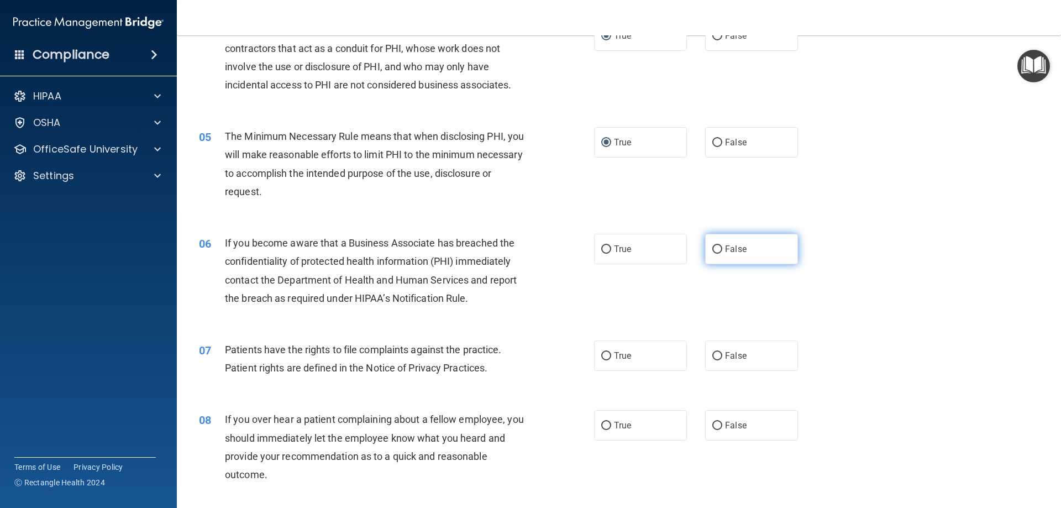
click at [715, 249] on input "False" at bounding box center [717, 249] width 10 height 8
radio input "true"
click at [603, 355] on input "True" at bounding box center [606, 356] width 10 height 8
radio input "true"
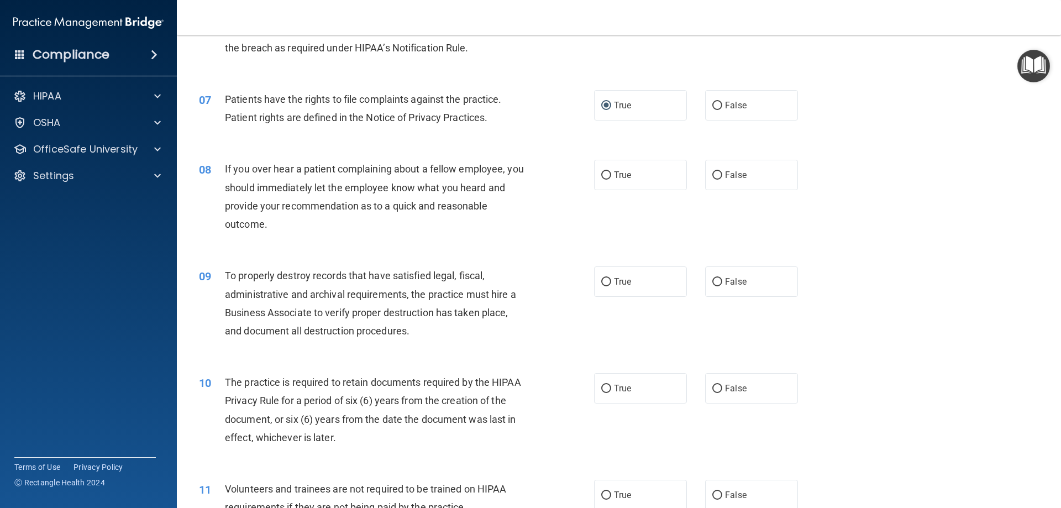
scroll to position [608, 0]
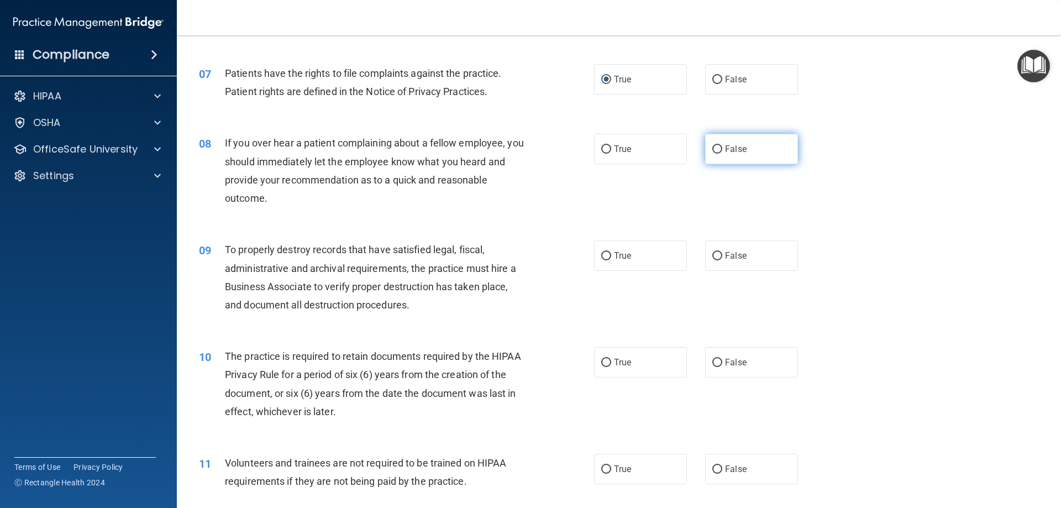
click at [712, 145] on input "False" at bounding box center [717, 149] width 10 height 8
radio input "true"
click at [714, 257] on input "False" at bounding box center [717, 256] width 10 height 8
radio input "true"
click at [601, 362] on input "True" at bounding box center [606, 363] width 10 height 8
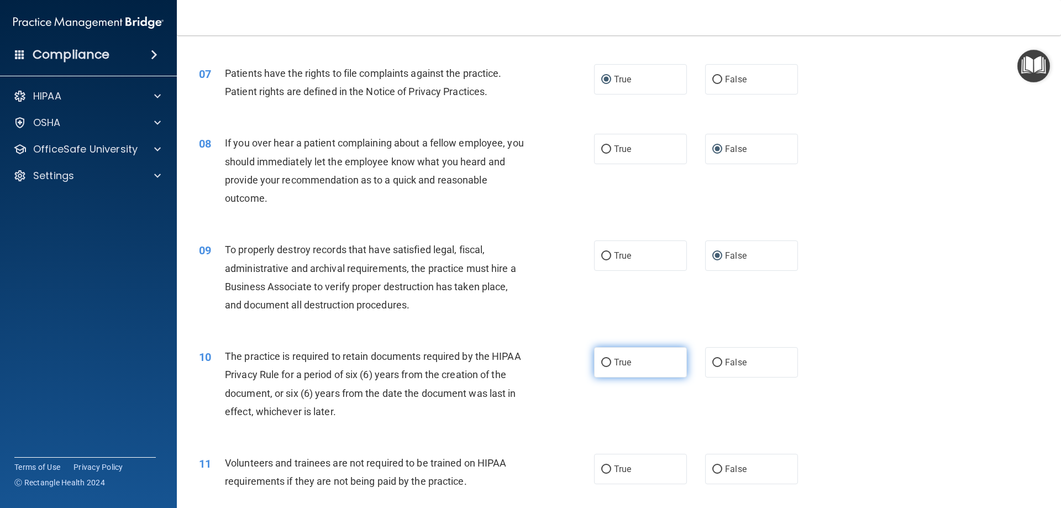
radio input "true"
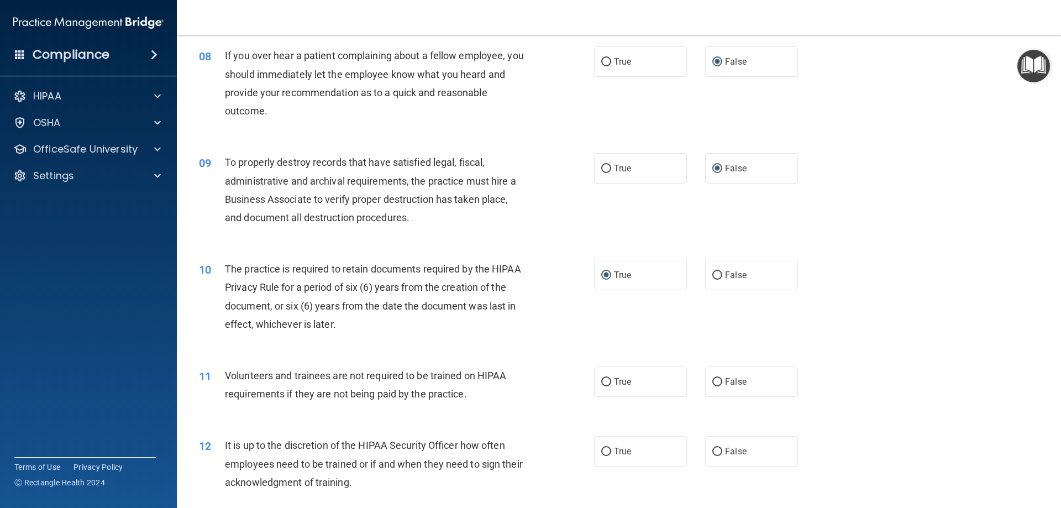
scroll to position [718, 0]
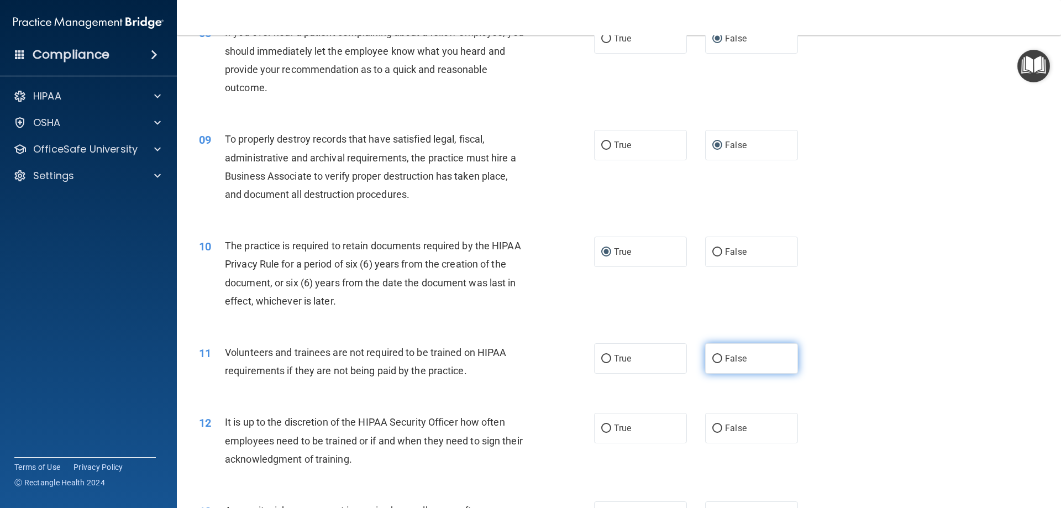
click at [717, 356] on input "False" at bounding box center [717, 359] width 10 height 8
radio input "true"
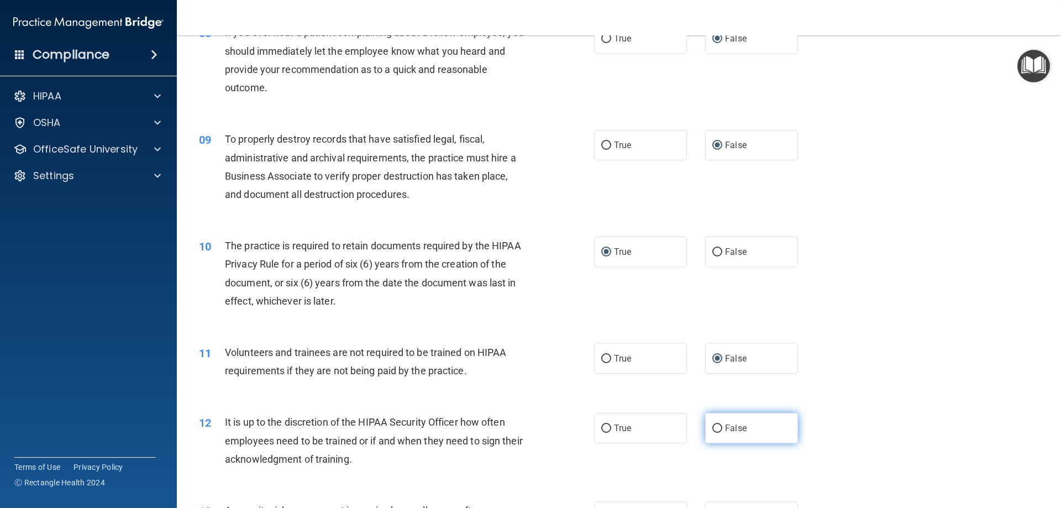
click at [713, 427] on input "False" at bounding box center [717, 428] width 10 height 8
radio input "true"
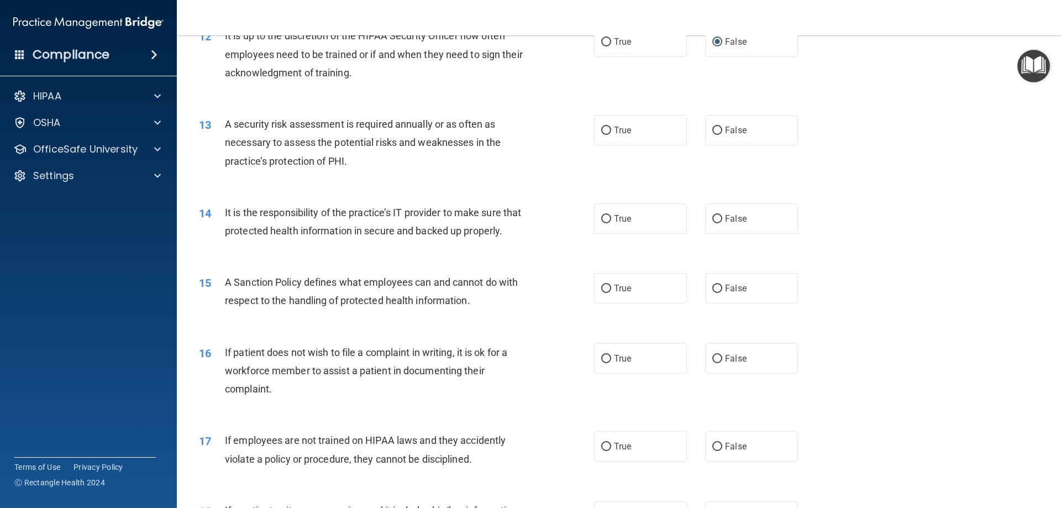
scroll to position [1105, 0]
click at [601, 128] on input "True" at bounding box center [606, 130] width 10 height 8
radio input "true"
click at [713, 219] on input "False" at bounding box center [717, 218] width 10 height 8
radio input "true"
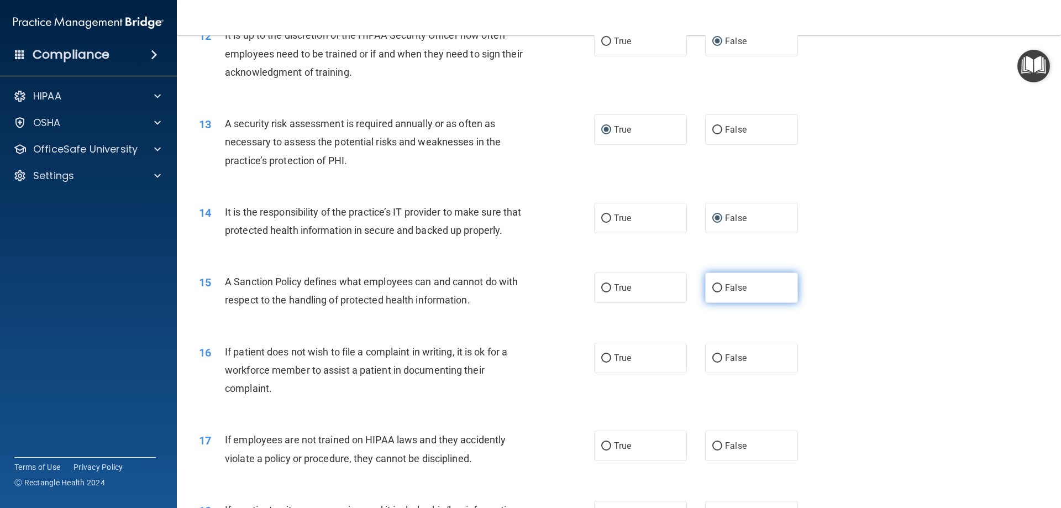
click at [713, 292] on input "False" at bounding box center [717, 288] width 10 height 8
radio input "true"
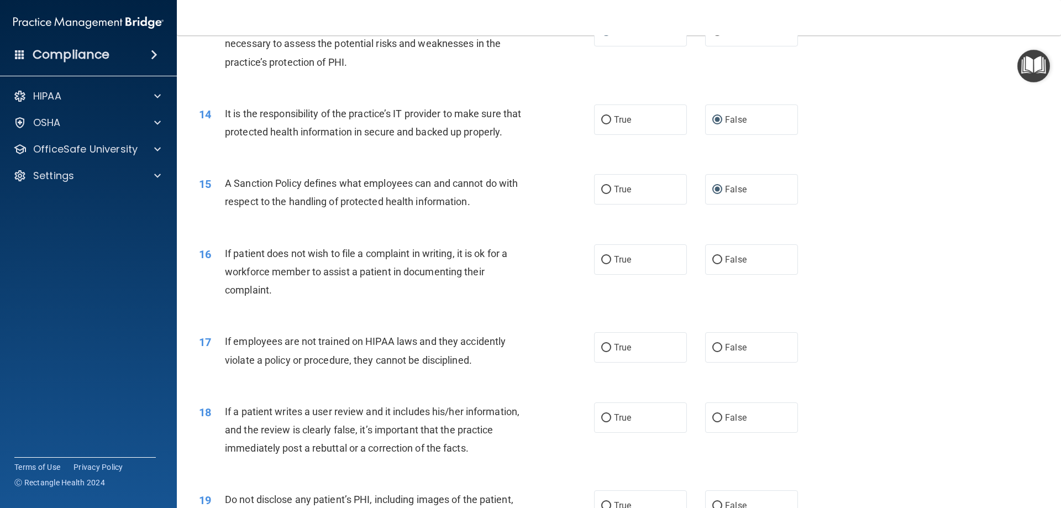
scroll to position [1216, 0]
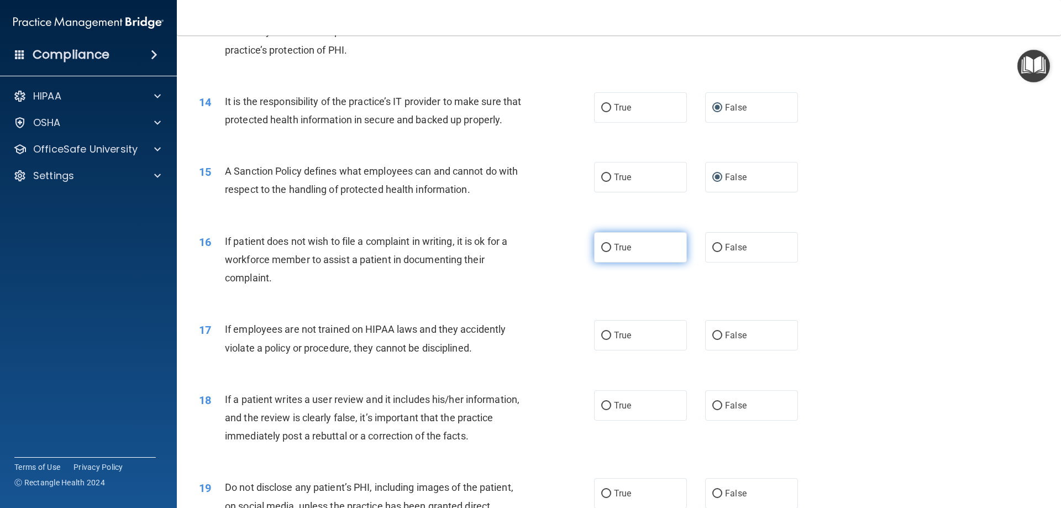
click at [601, 252] on input "True" at bounding box center [606, 248] width 10 height 8
radio input "true"
click at [714, 340] on input "False" at bounding box center [717, 336] width 10 height 8
radio input "true"
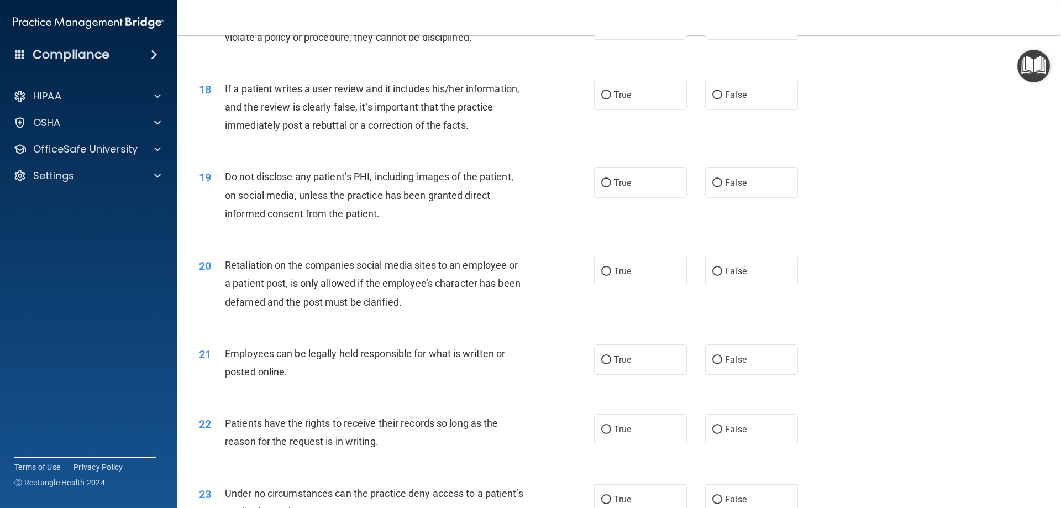
scroll to position [1547, 0]
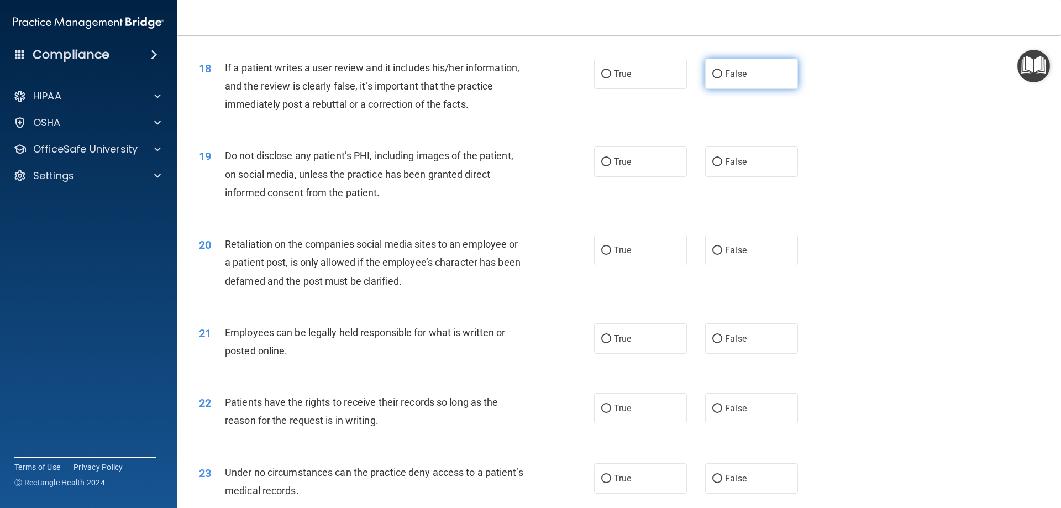
click at [713, 78] on input "False" at bounding box center [717, 74] width 10 height 8
radio input "true"
click at [602, 166] on input "True" at bounding box center [606, 162] width 10 height 8
radio input "true"
click at [712, 255] on input "False" at bounding box center [717, 250] width 10 height 8
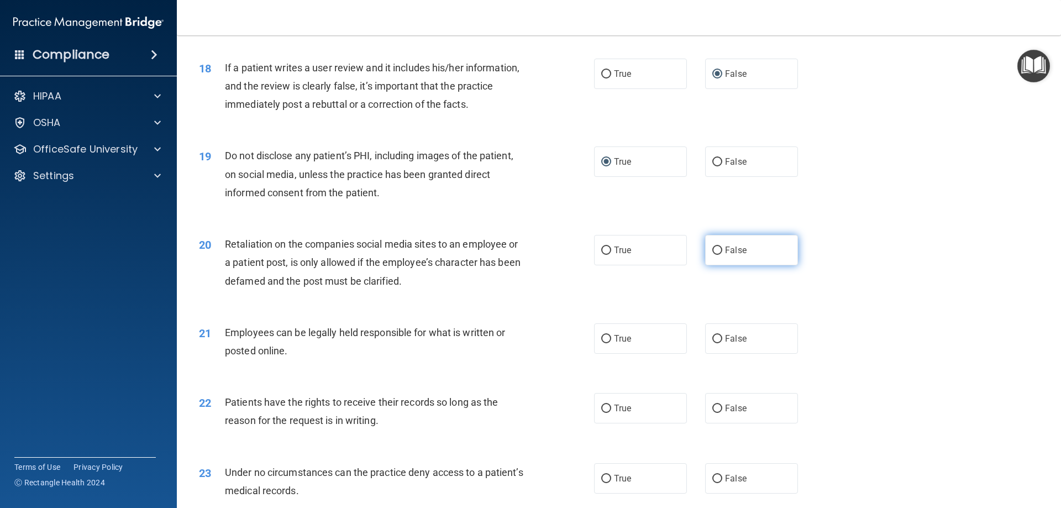
radio input "true"
click at [603, 343] on input "True" at bounding box center [606, 339] width 10 height 8
radio input "true"
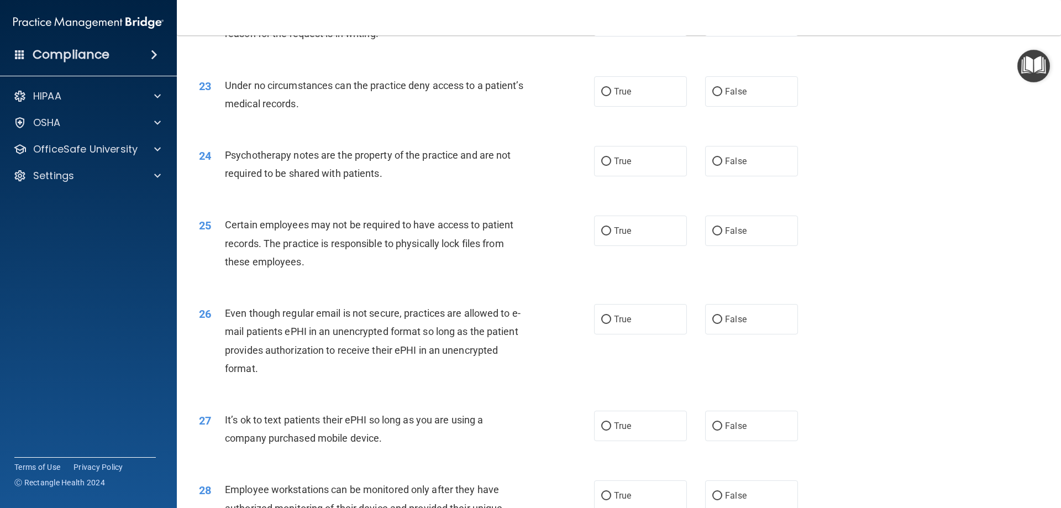
scroll to position [1879, 0]
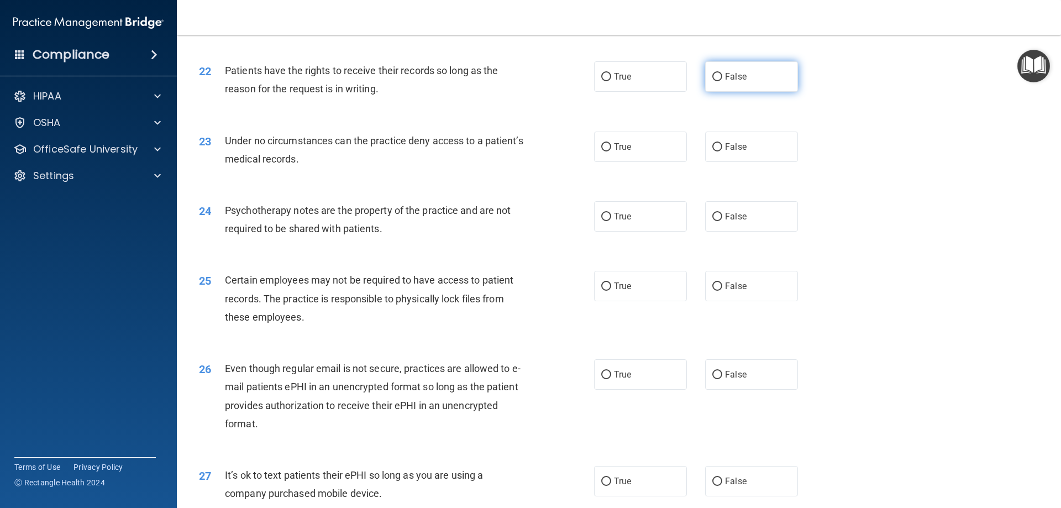
click at [712, 81] on input "False" at bounding box center [717, 77] width 10 height 8
radio input "true"
click at [712, 151] on input "False" at bounding box center [717, 147] width 10 height 8
radio input "true"
click at [715, 221] on input "False" at bounding box center [717, 217] width 10 height 8
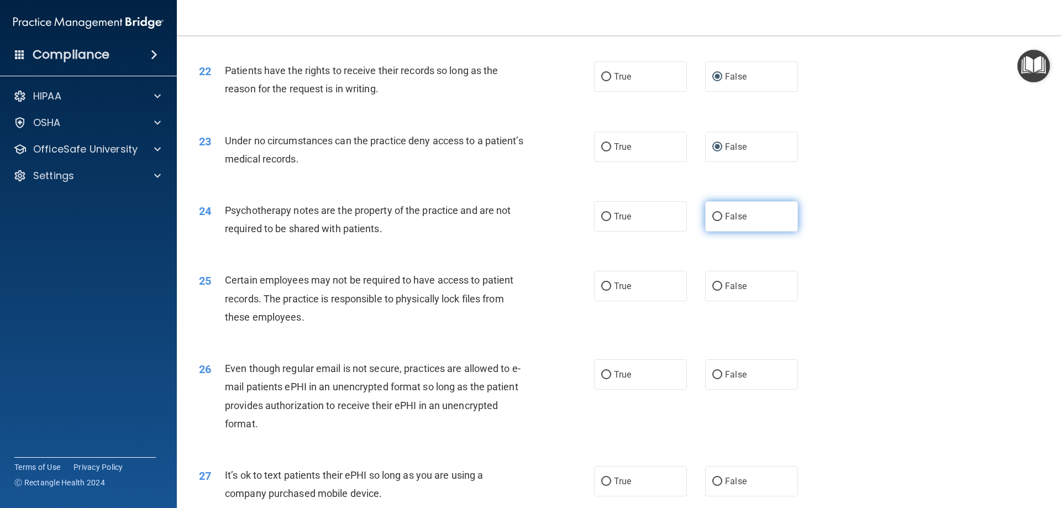
radio input "true"
click at [601, 291] on input "True" at bounding box center [606, 286] width 10 height 8
radio input "true"
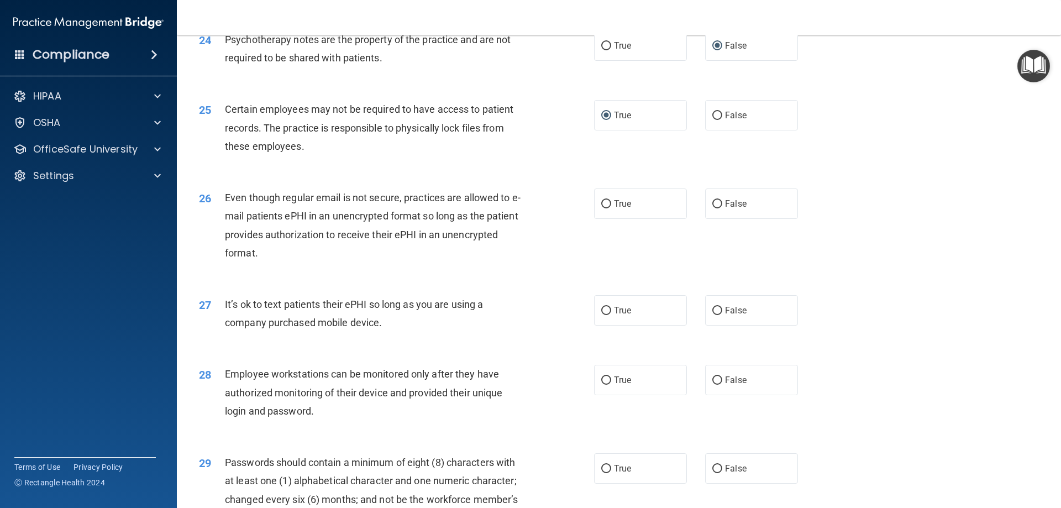
scroll to position [2100, 0]
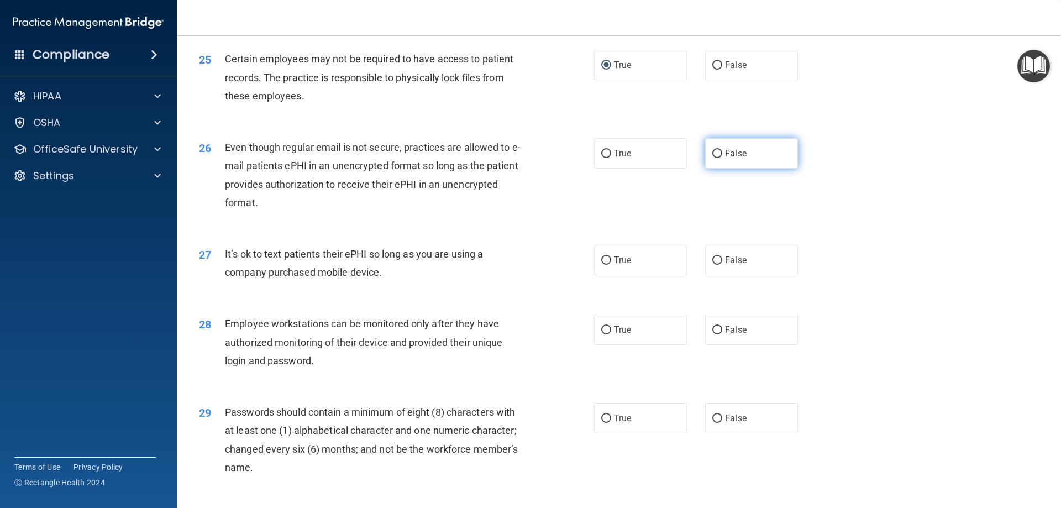
click at [712, 158] on input "False" at bounding box center [717, 154] width 10 height 8
radio input "true"
click at [712, 265] on input "False" at bounding box center [717, 260] width 10 height 8
radio input "true"
click at [713, 334] on input "False" at bounding box center [717, 330] width 10 height 8
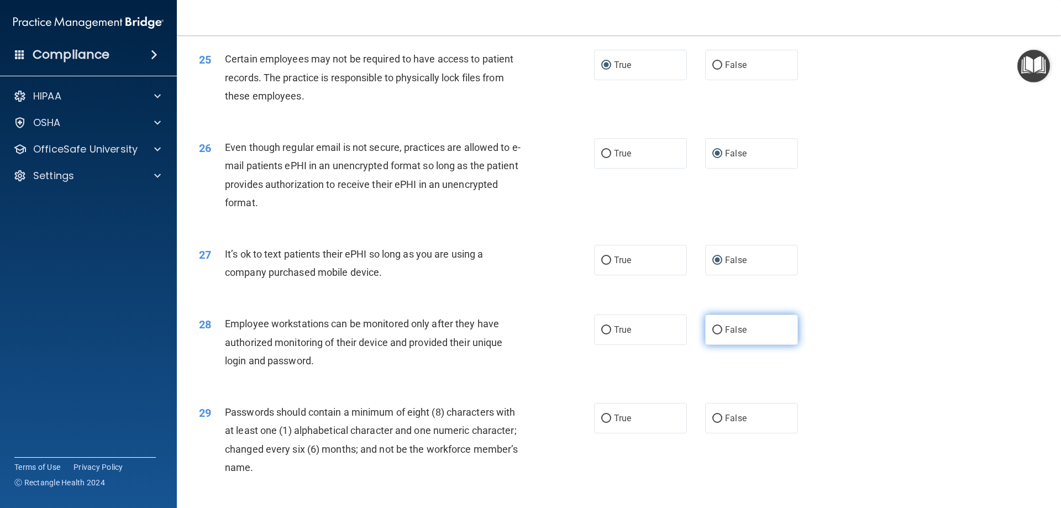
radio input "true"
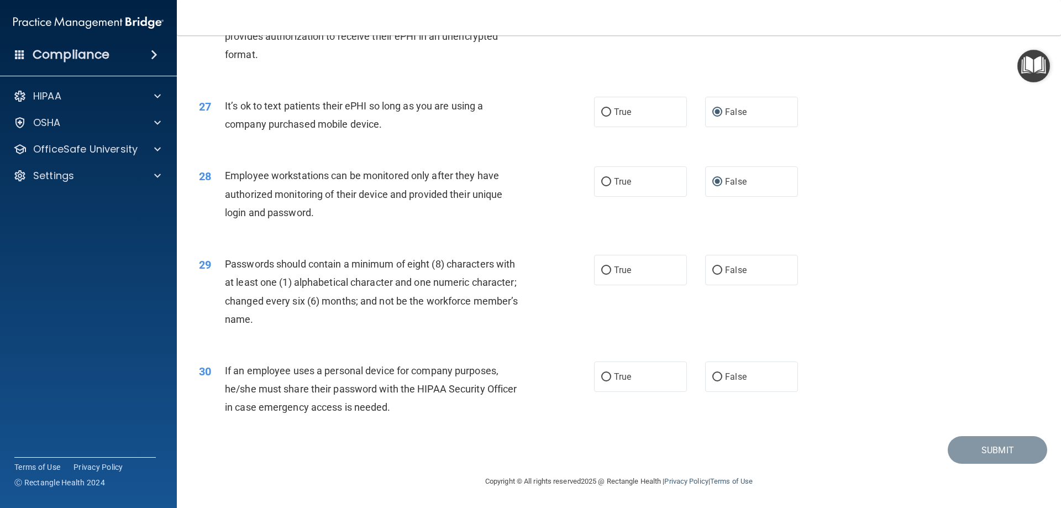
scroll to position [2265, 0]
click at [602, 270] on input "True" at bounding box center [606, 270] width 10 height 8
radio input "true"
click at [717, 378] on input "False" at bounding box center [717, 377] width 10 height 8
radio input "true"
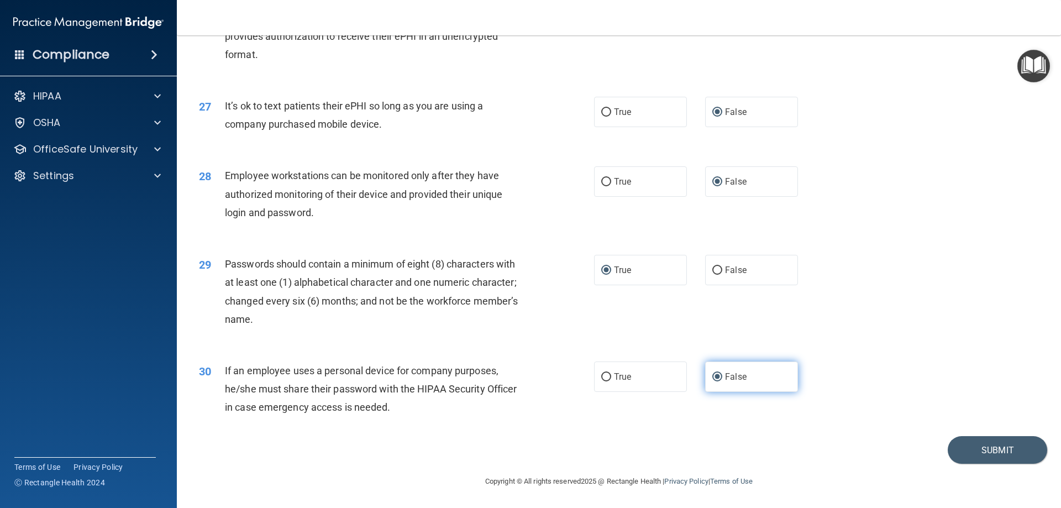
scroll to position [2266, 0]
click at [964, 444] on button "Submit" at bounding box center [997, 450] width 99 height 28
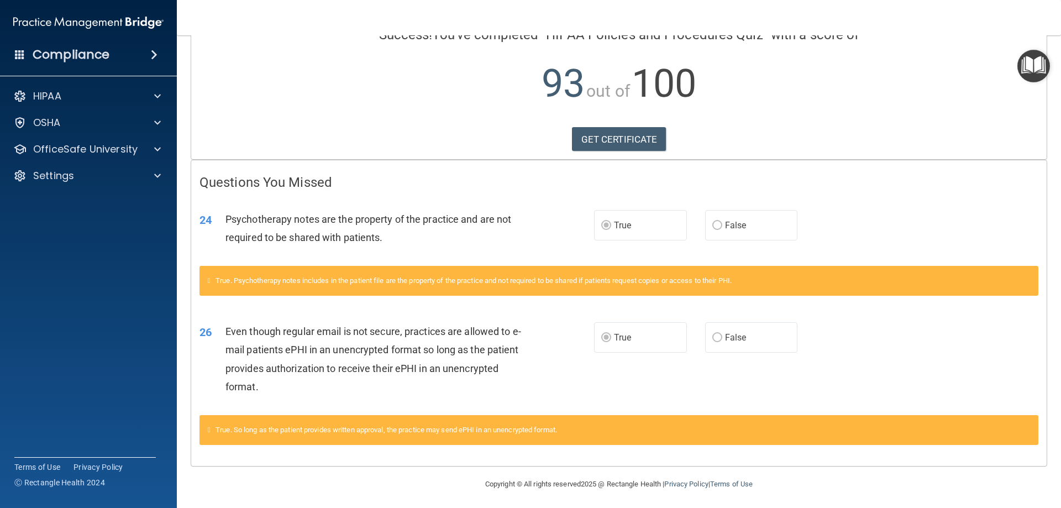
scroll to position [103, 0]
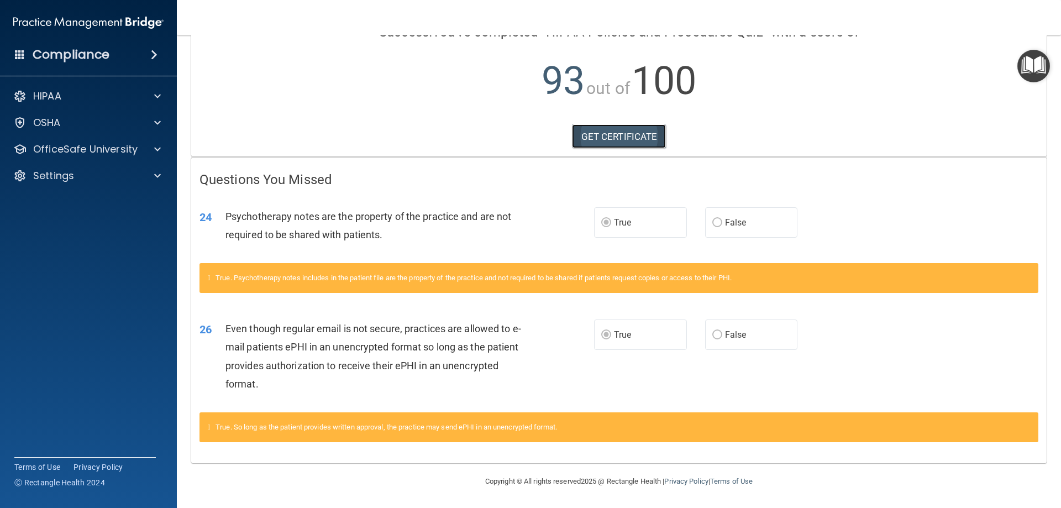
click at [611, 141] on link "GET CERTIFICATE" at bounding box center [619, 136] width 94 height 24
